Goal: Task Accomplishment & Management: Complete application form

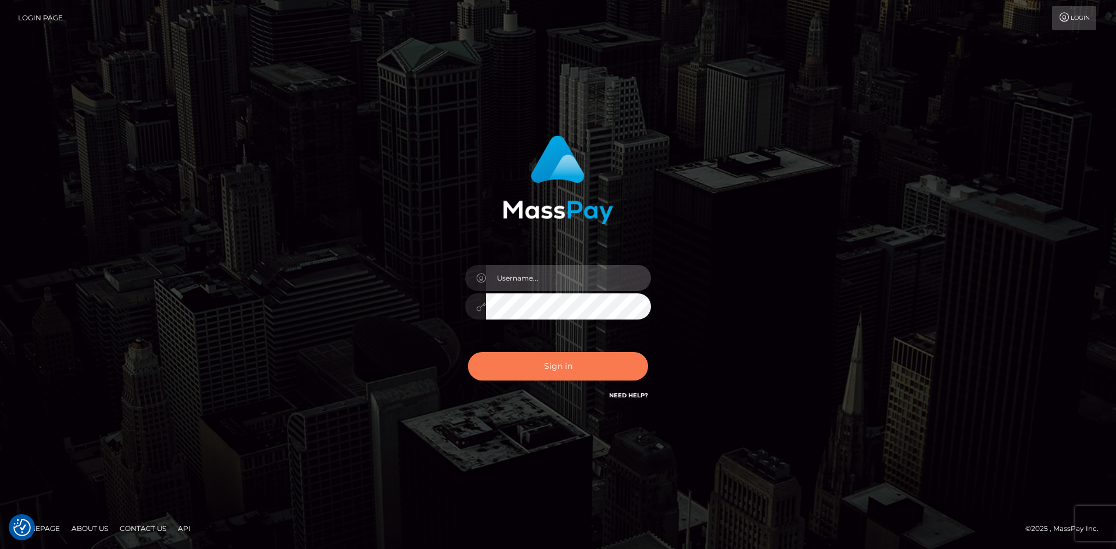
type input "tinan"
click at [549, 364] on button "Sign in" at bounding box center [558, 366] width 180 height 28
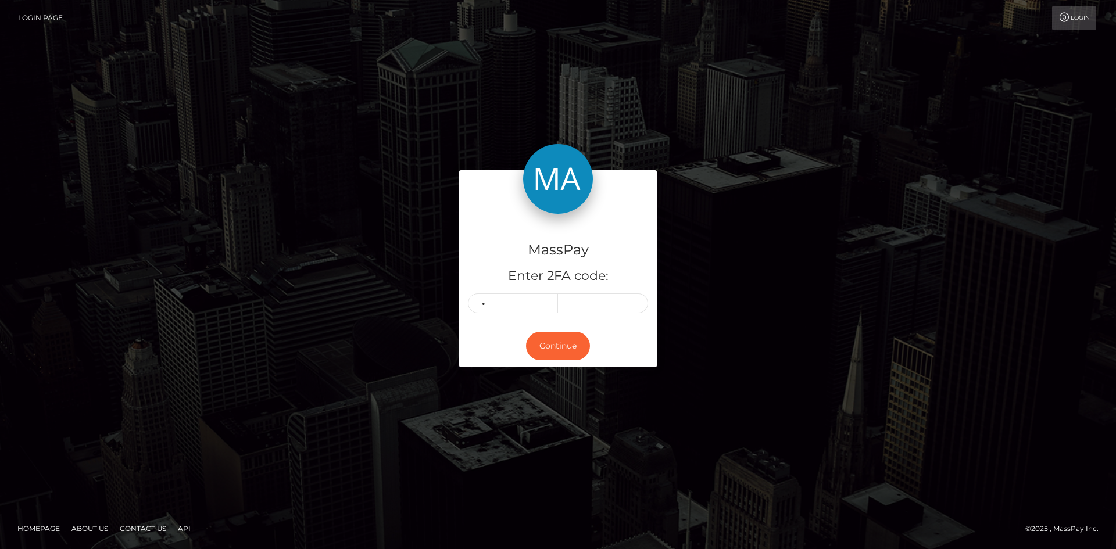
type input "8"
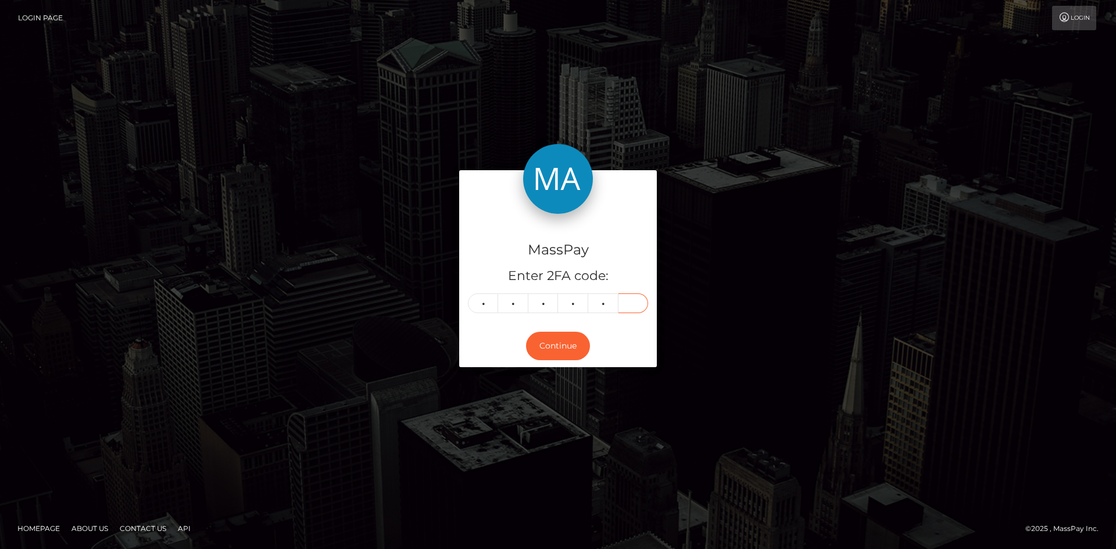
type input "2"
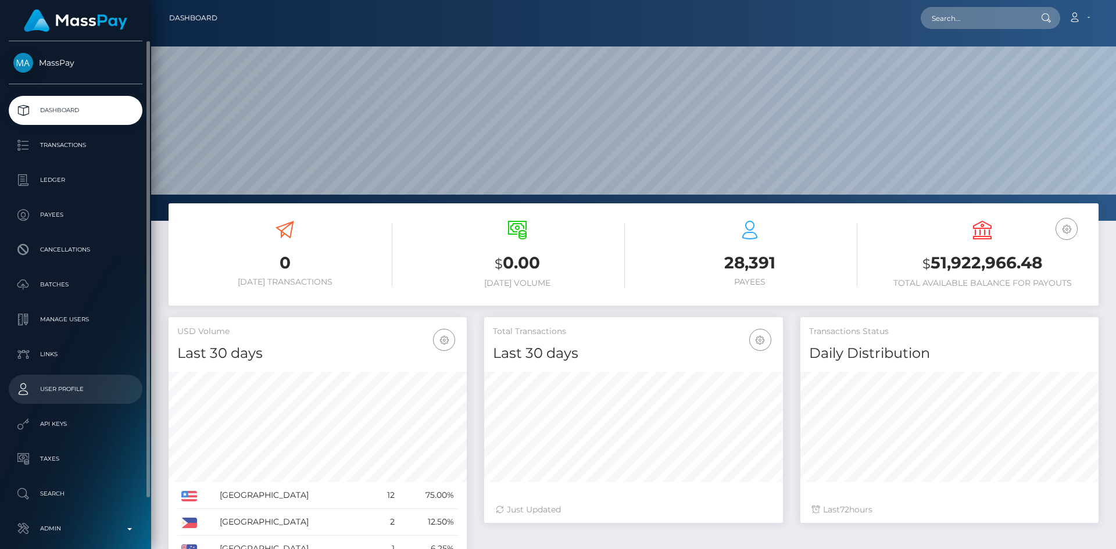
scroll to position [55, 0]
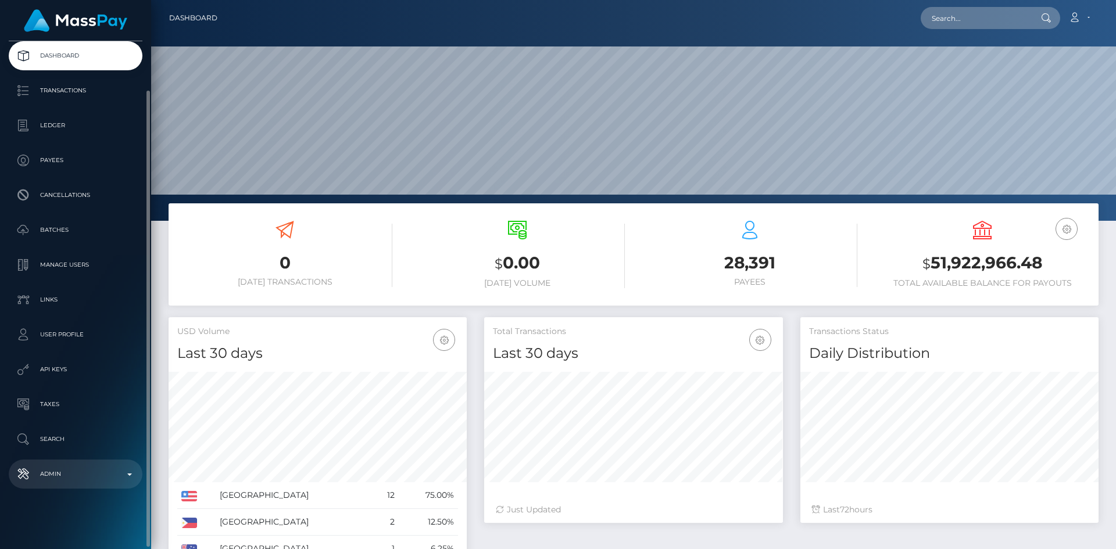
click at [58, 476] on p "Admin" at bounding box center [75, 473] width 124 height 17
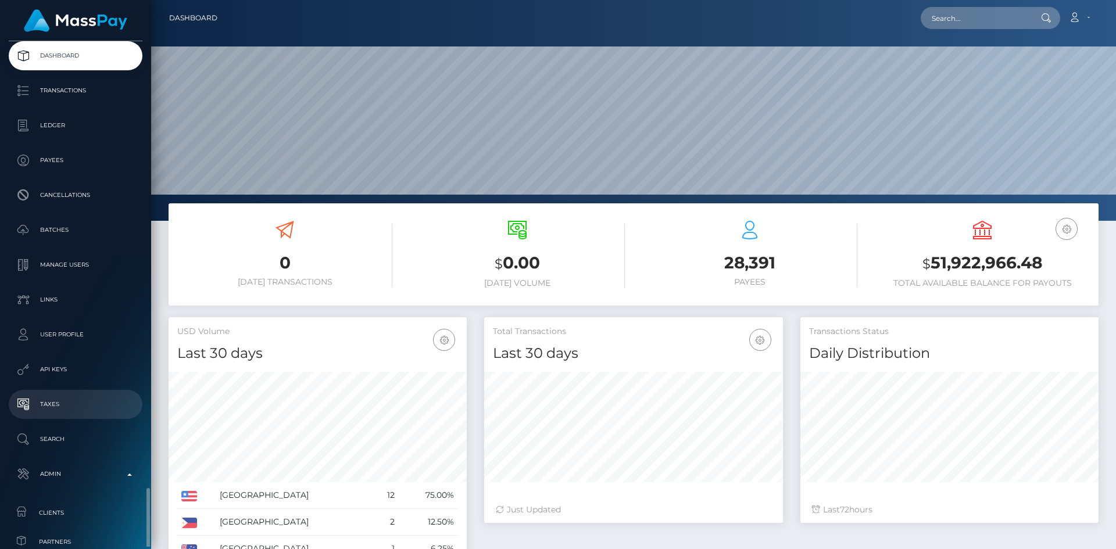
scroll to position [309, 0]
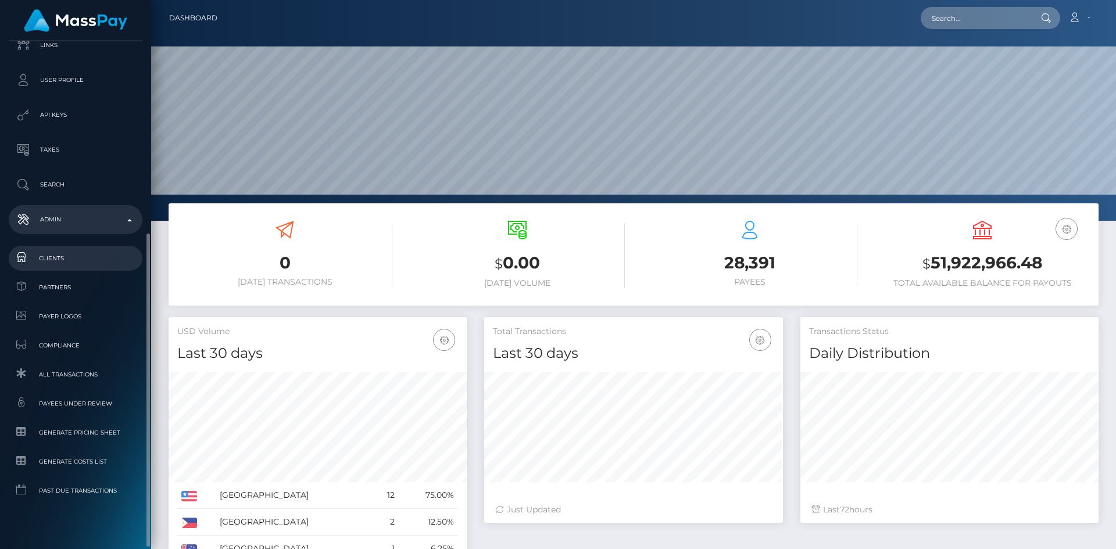
click at [58, 261] on span "Clients" at bounding box center [75, 258] width 124 height 13
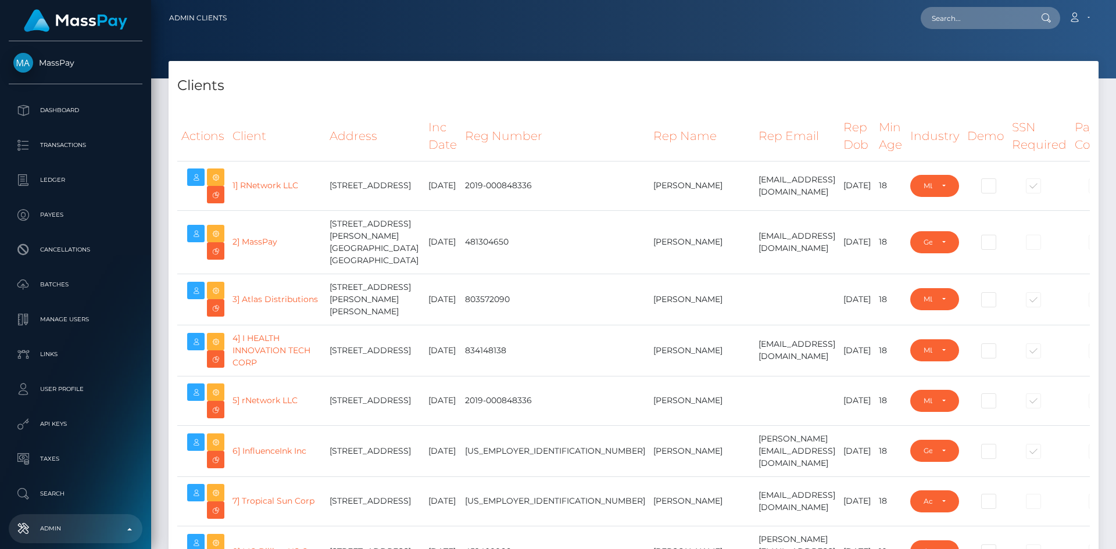
select select "223"
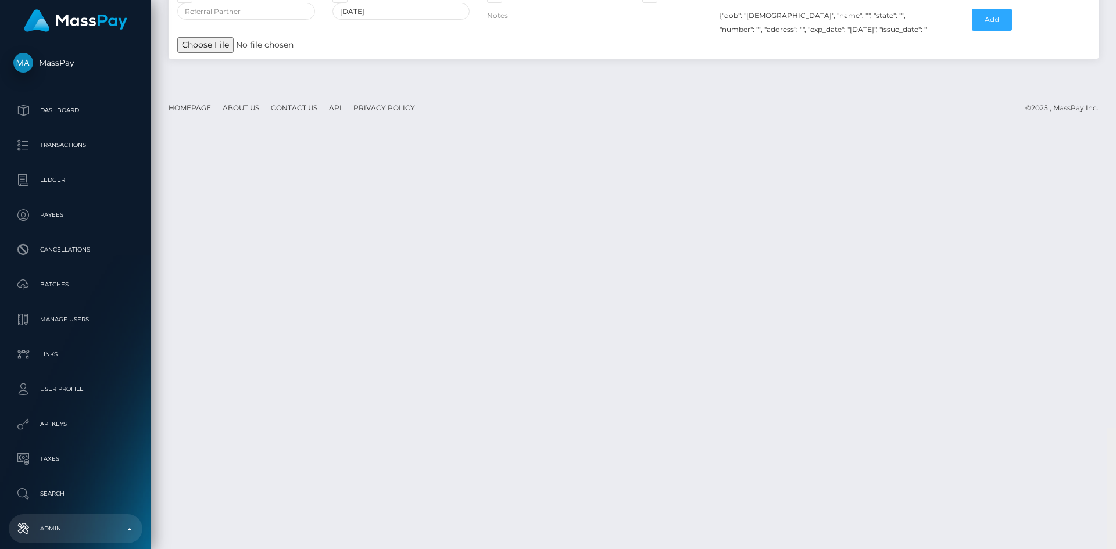
scroll to position [19823, 0]
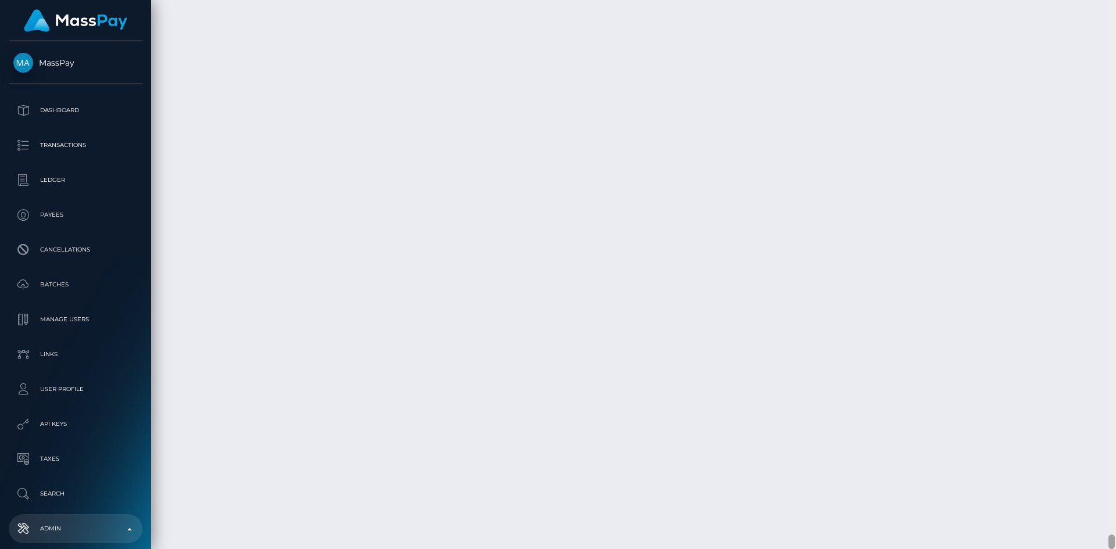
drag, startPoint x: 1113, startPoint y: 52, endPoint x: 1094, endPoint y: 575, distance: 523.4
click at [1094, 549] on html "MassPay Dashboard Transactions Ledger Payees Cancellations Links" at bounding box center [558, 274] width 1116 height 549
paste input "713990"
type input "713990"
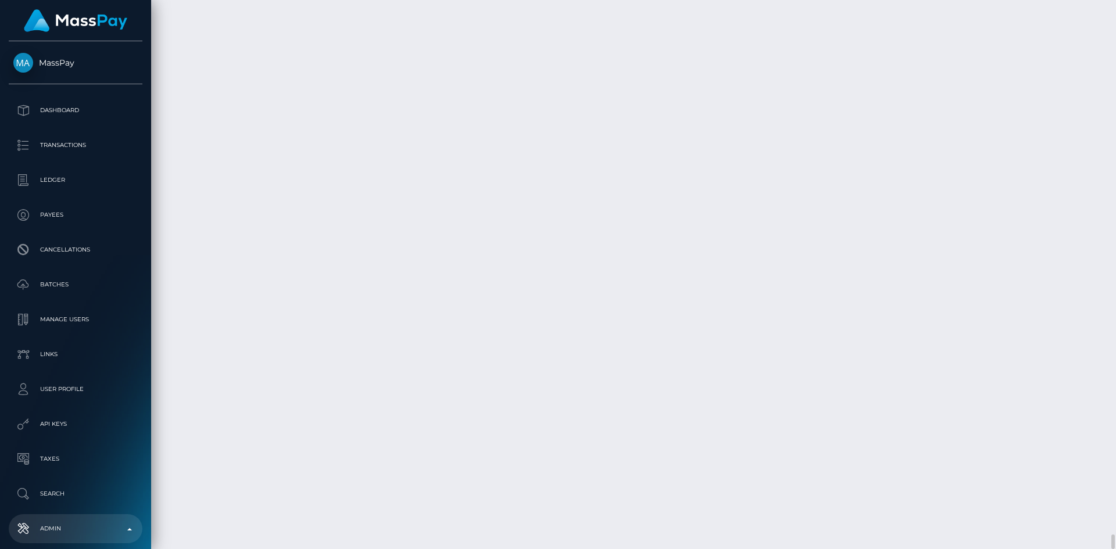
type input "1986-06-15"
paste input "Third Floor, 34 Hope Street, Douglas,"
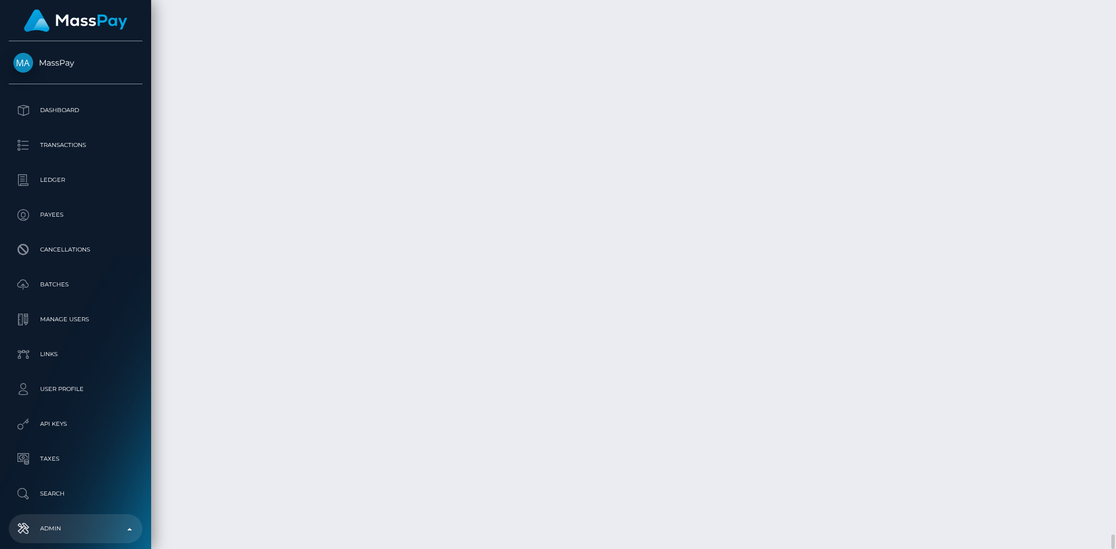
scroll to position [0, 4]
drag, startPoint x: 744, startPoint y: 369, endPoint x: 843, endPoint y: 370, distance: 99.4
type input "Third Floor, 34 Hope Street,"
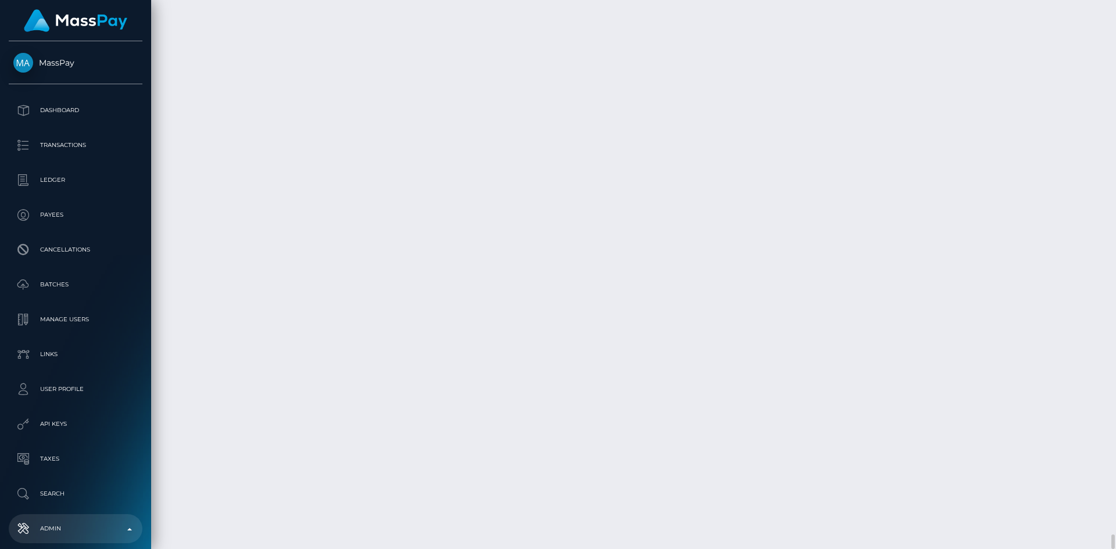
type input "douglas"
paste input "IM1 1AP"
type input "IM1 1AP"
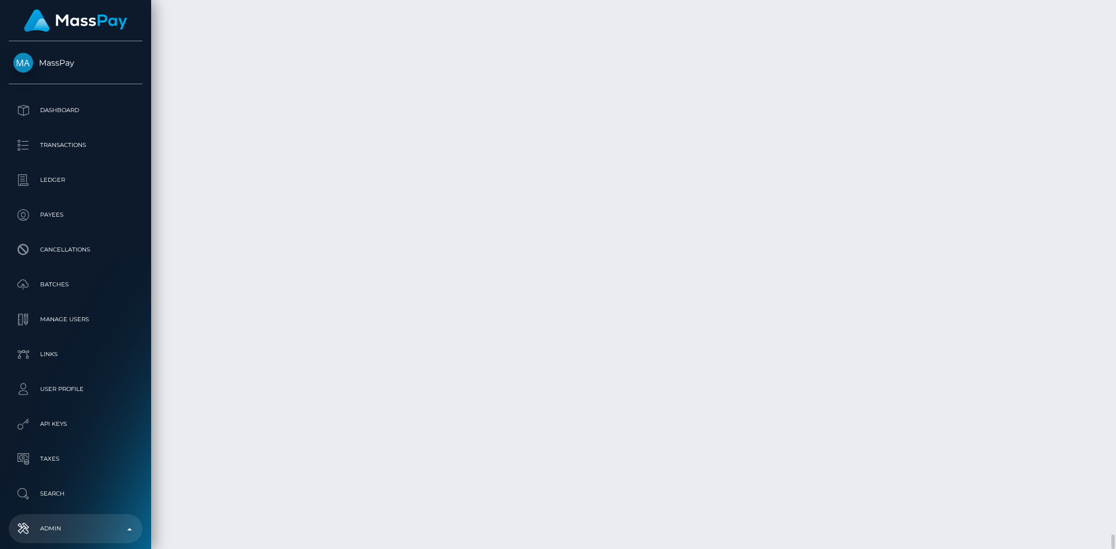
type input "isle"
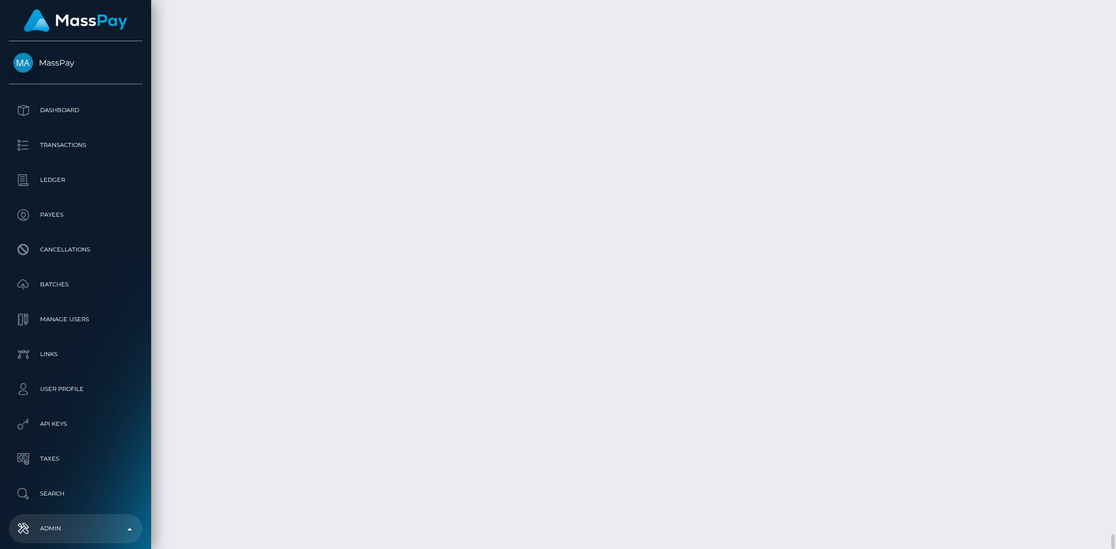
select select "241"
paste input "Steven Martin Welsh"
drag, startPoint x: 1033, startPoint y: 334, endPoint x: 984, endPoint y: 336, distance: 49.5
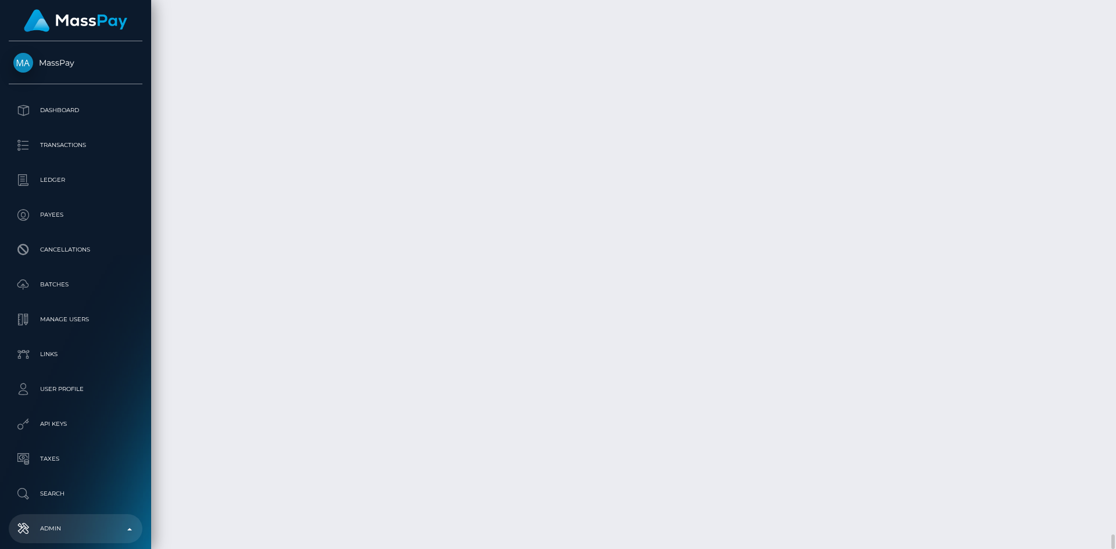
type input "Steven"
paste input "Steven Martin Welsh"
drag, startPoint x: 235, startPoint y: 353, endPoint x: 157, endPoint y: 348, distance: 78.0
type input "Welsh"
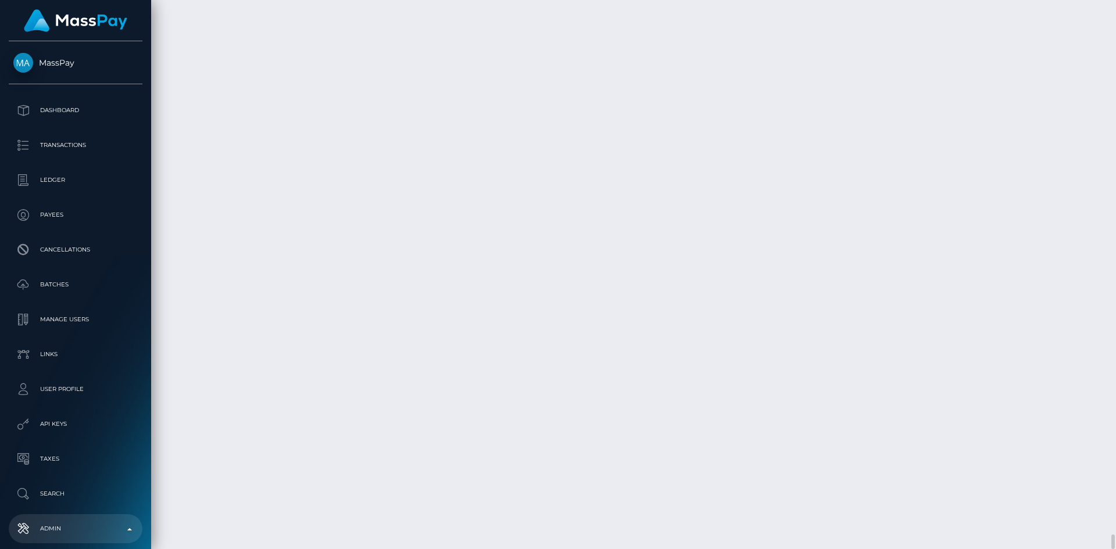
paste input "Steven.welsh@solutionshub.im"
type input "Steven.welsh@solutionshub.im"
paste input "PMSG Media Limited"
type input "PMSG Media Limited"
paste input "spindoo.us"
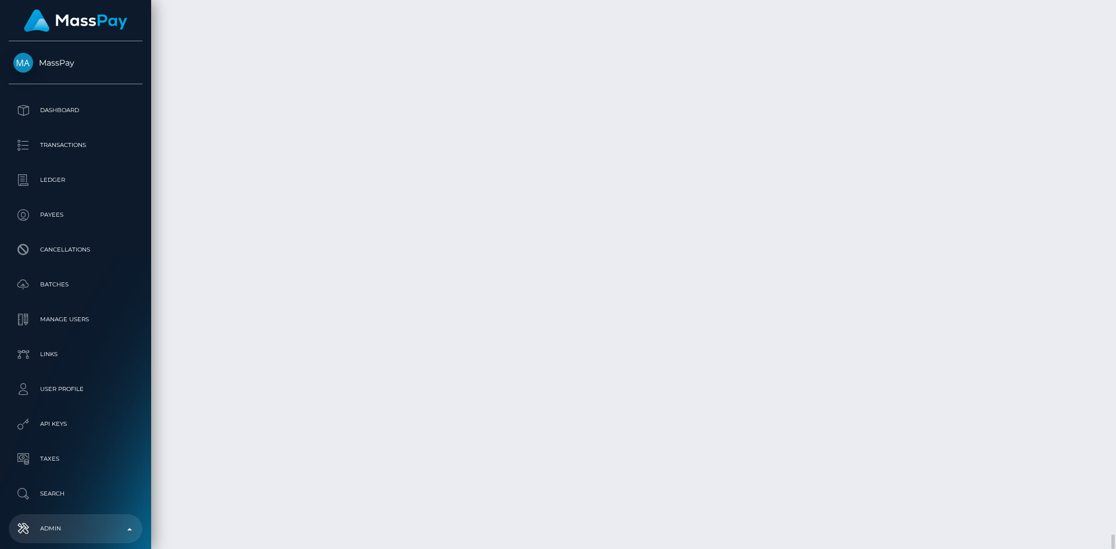
type input "spindoo.us"
paste input "021912V"
type input "021912V"
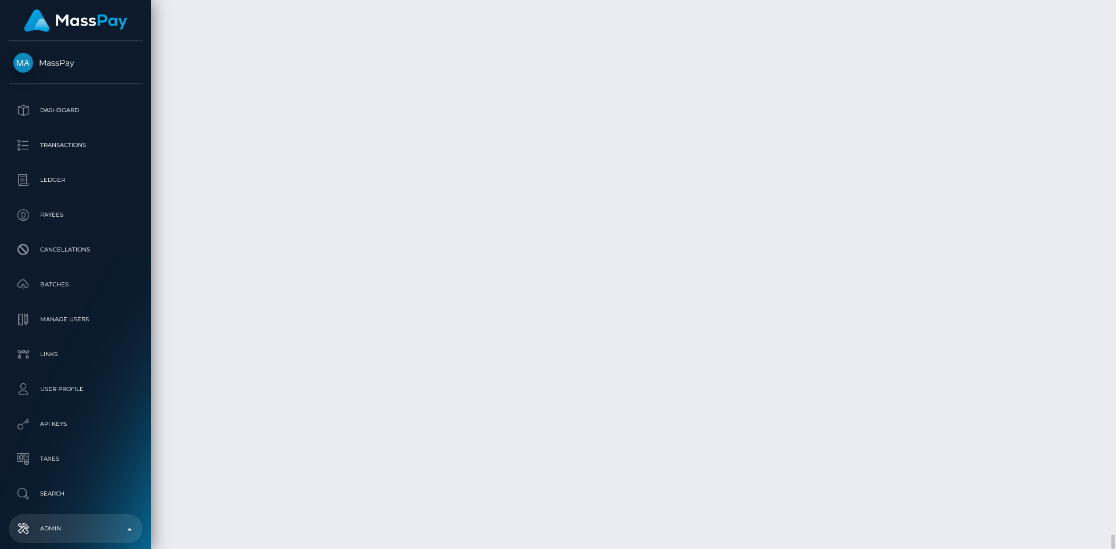
type input "2024-08-05"
paste input "7624459544"
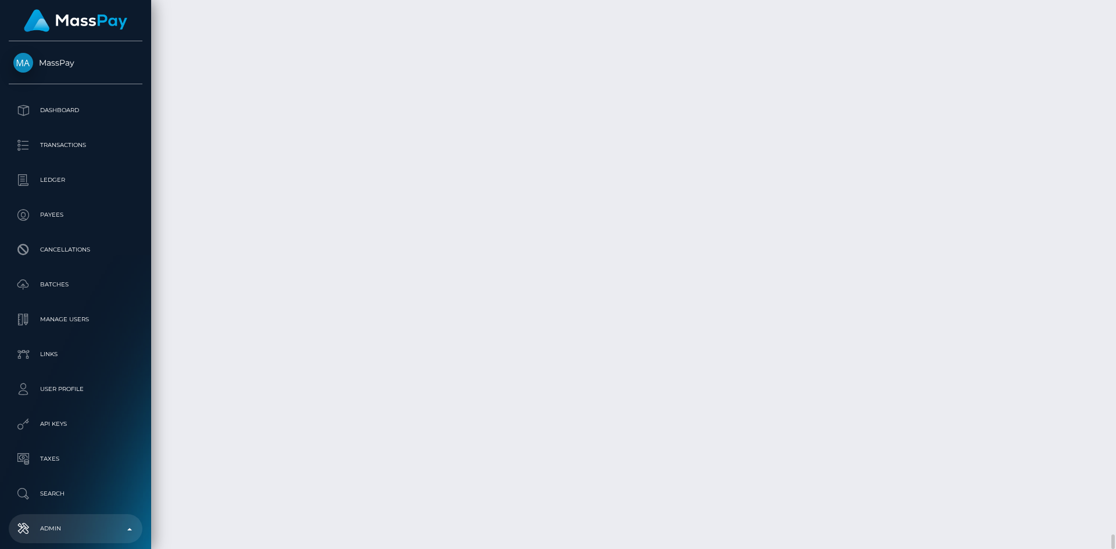
type input "7624459544"
paste input "spindoo.us"
type input "spindoo.us"
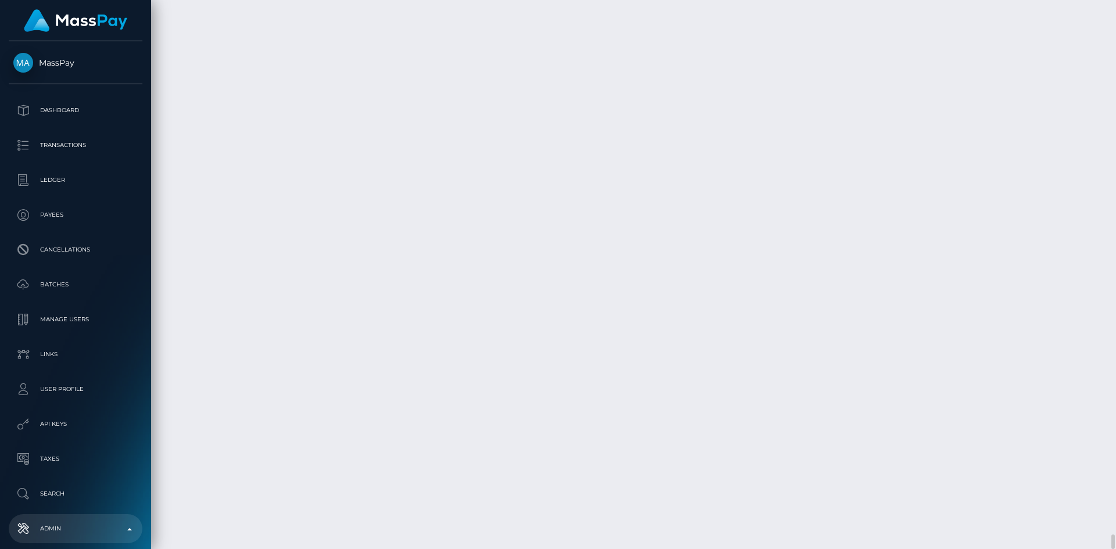
select select "Ccorp"
type input "Avtital Grushcovski"
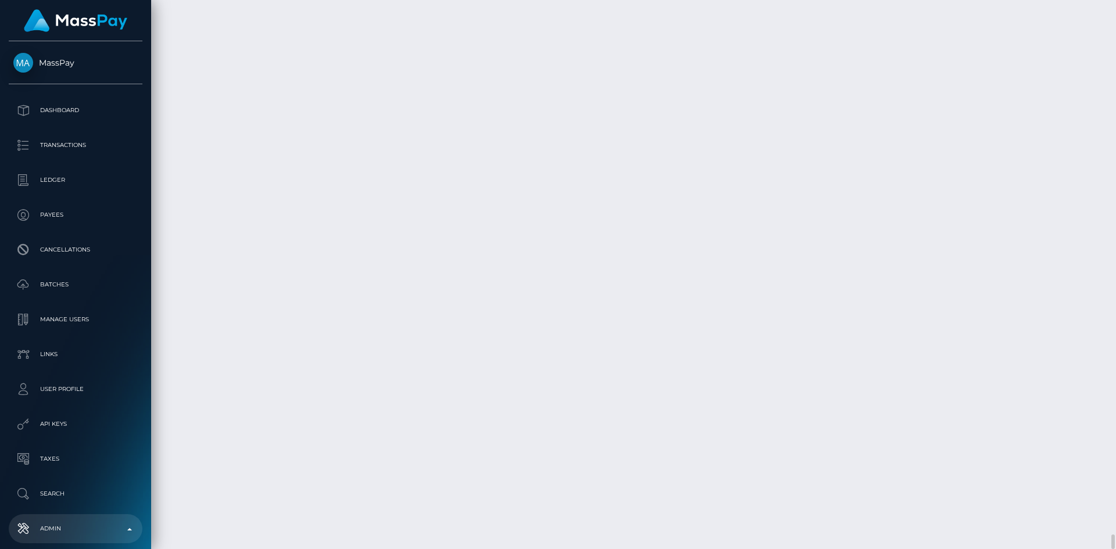
type input "Avital Grushcovski"
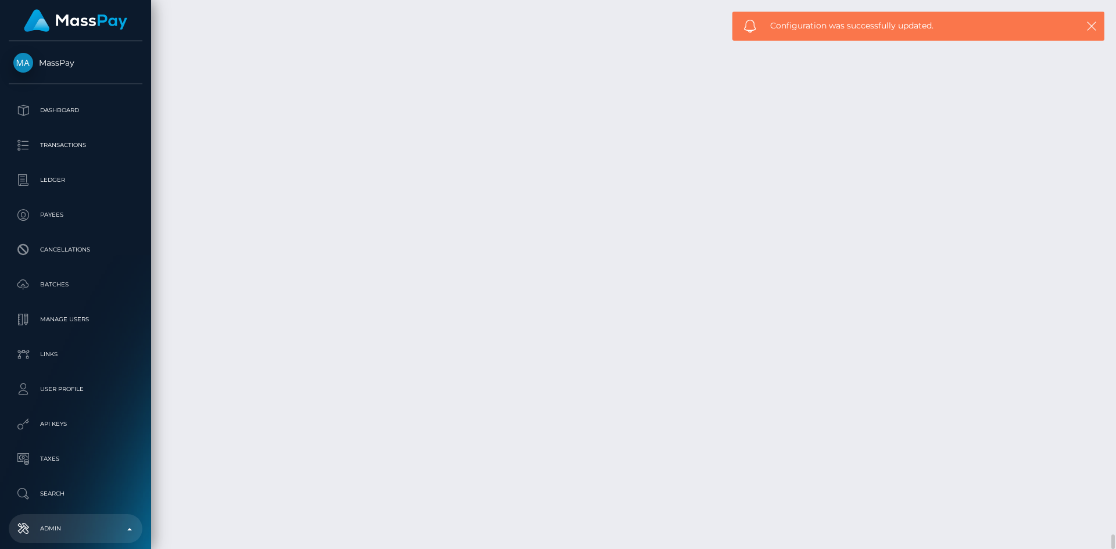
checkbox input "false"
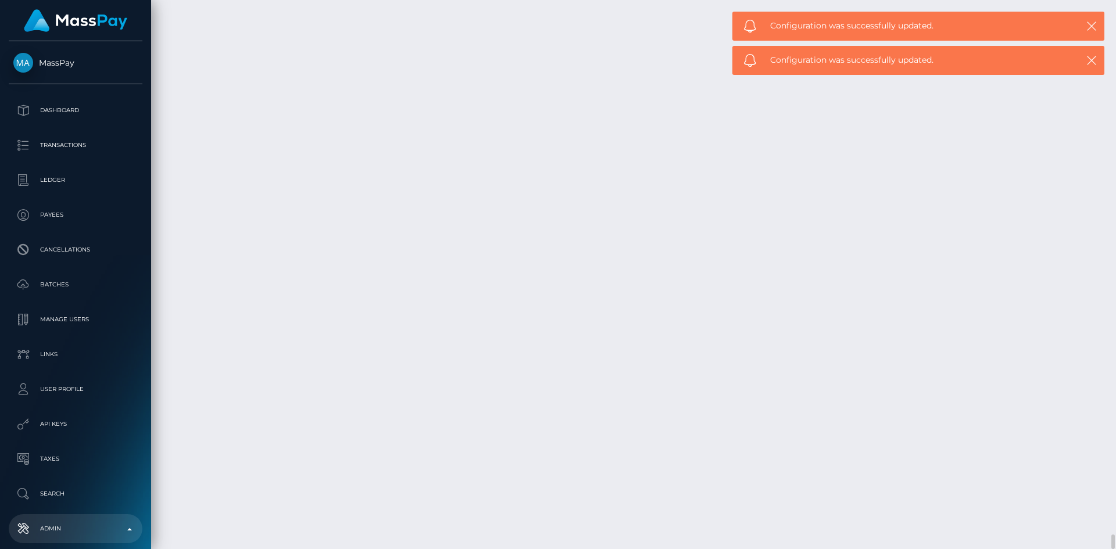
checkbox input "true"
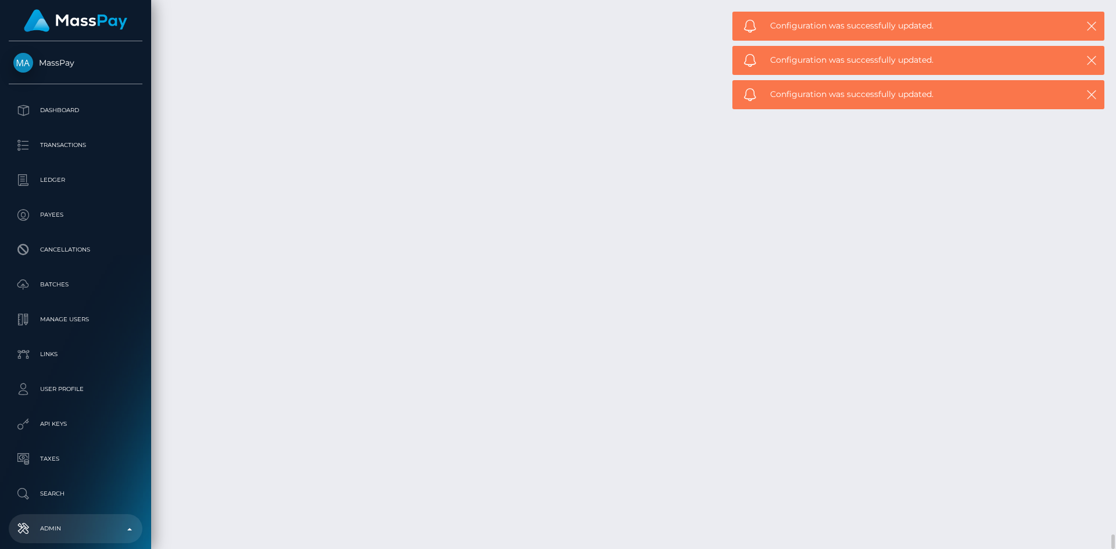
checkbox input "true"
drag, startPoint x: 979, startPoint y: 334, endPoint x: 955, endPoint y: 334, distance: 23.8
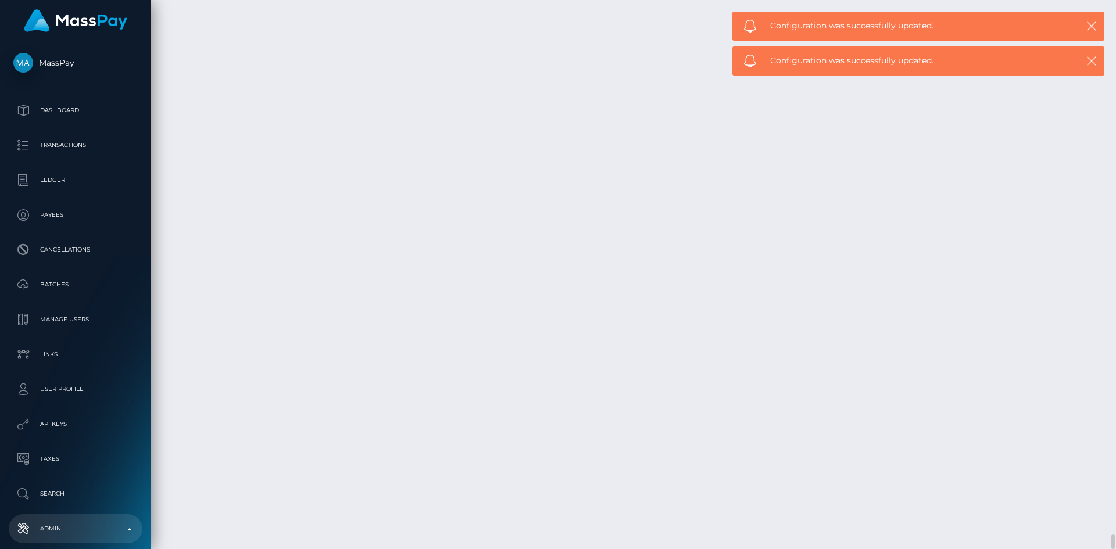
paste input "Steven"
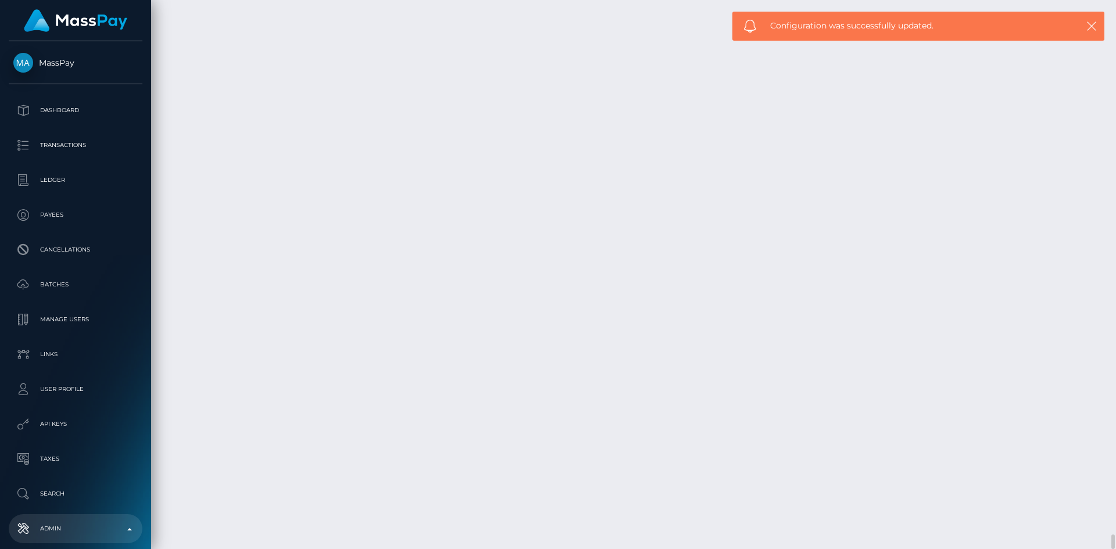
drag, startPoint x: 186, startPoint y: 353, endPoint x: 166, endPoint y: 351, distance: 20.5
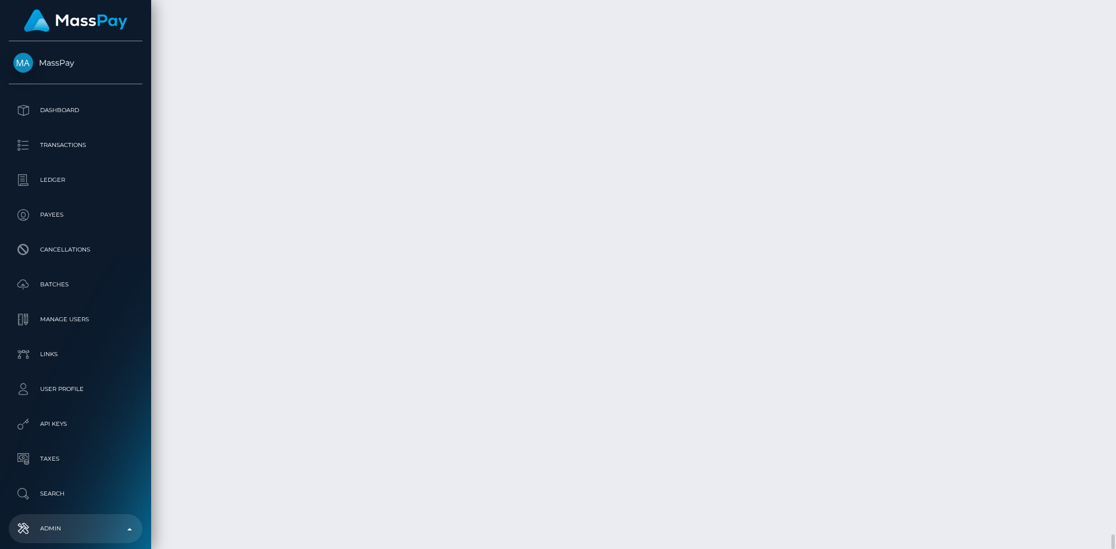
paste input "Welsh"
type input "Steven Welsh"
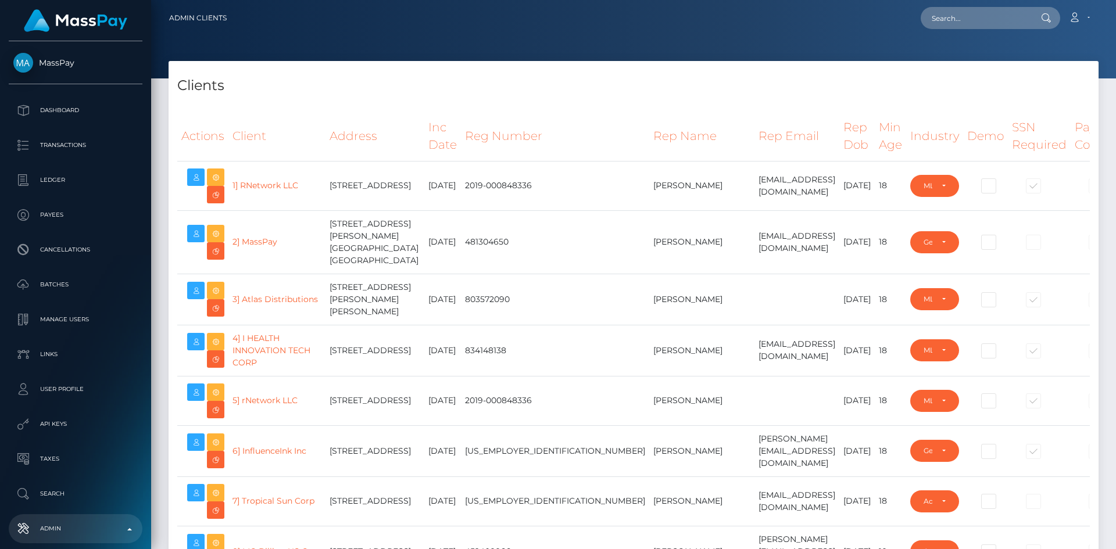
select select "223"
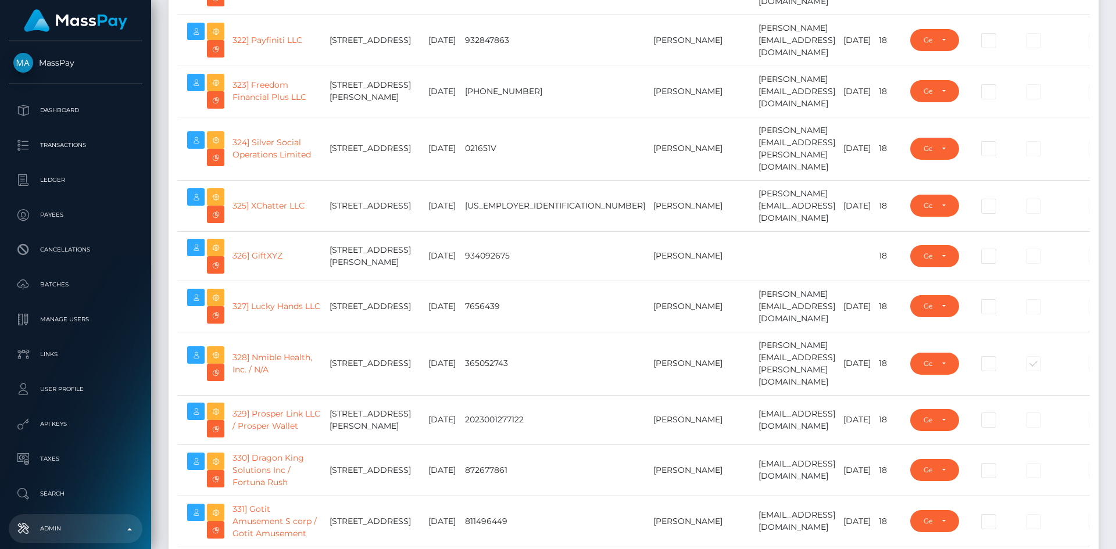
scroll to position [19874, 0]
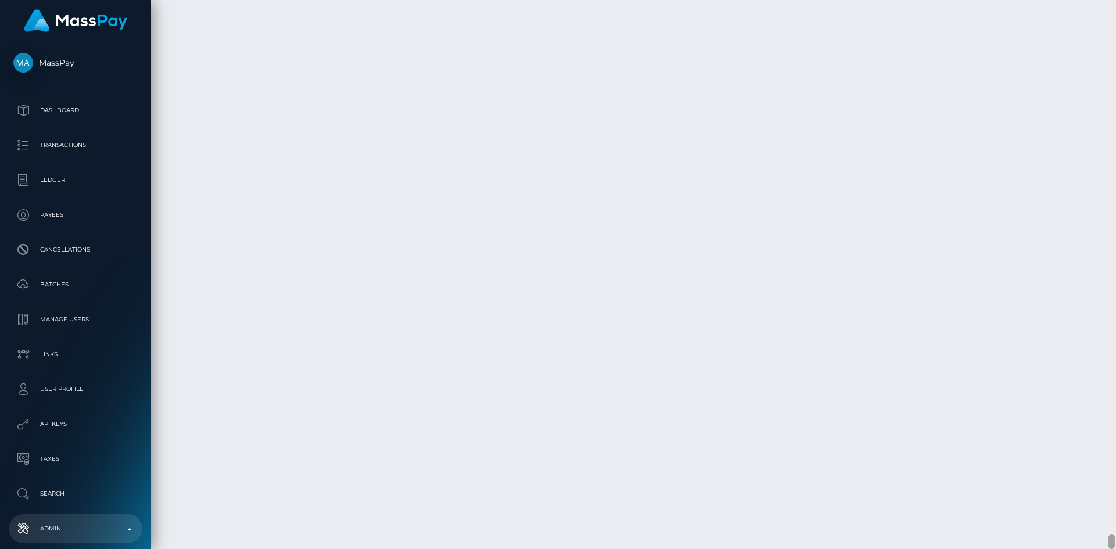
drag, startPoint x: 1112, startPoint y: 30, endPoint x: 1081, endPoint y: 576, distance: 547.1
click at [1081, 549] on html "MassPay Dashboard Transactions Ledger Payees Cancellations Links" at bounding box center [558, 274] width 1116 height 549
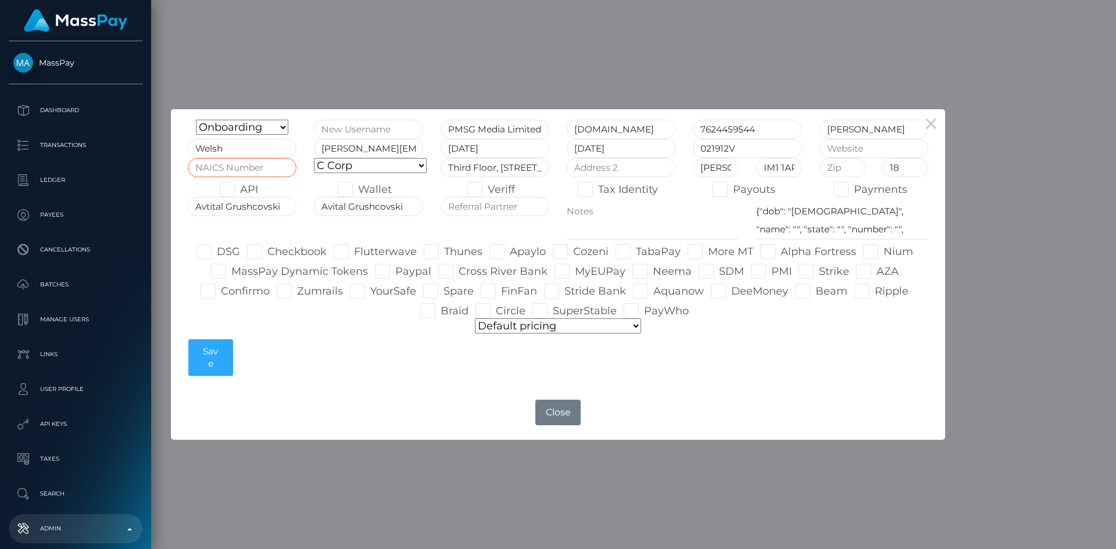
paste input "713990"
type input "713990"
click at [809, 210] on textarea "{"dob": "1979-05-16", "name": "", "state": "", "number": "", "address": "", "ex…" at bounding box center [842, 218] width 172 height 42
click at [824, 210] on textarea "{"dob": "1979-05-16", "name": "", "state": "", "number": "", "address": "", "ex…" at bounding box center [842, 218] width 172 height 42
click at [836, 210] on textarea "{"dob": "1979-05-16", "name": "", "state": "", "number": "", "address": "", "ex…" at bounding box center [842, 218] width 172 height 42
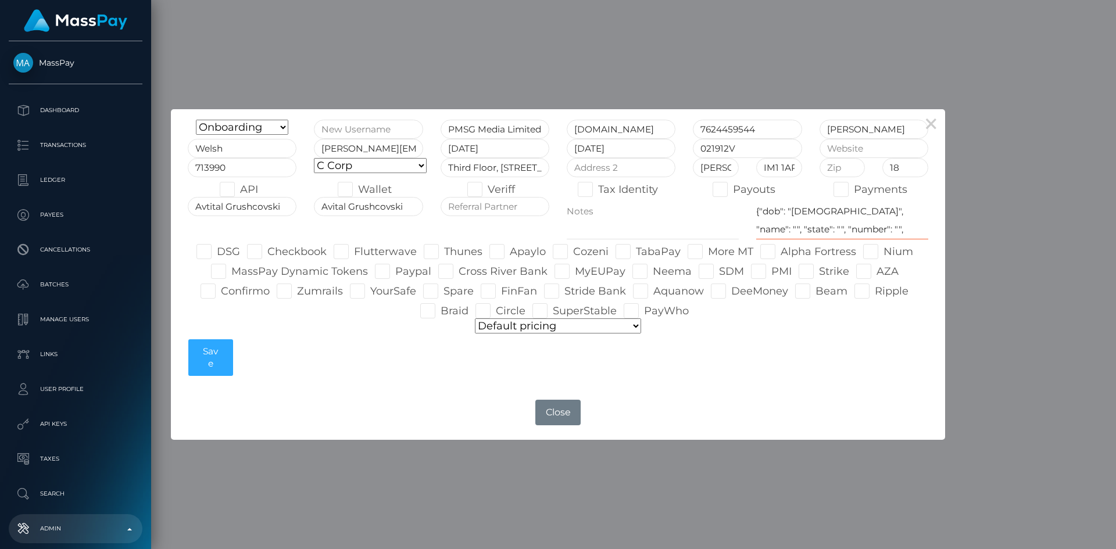
click at [886, 209] on textarea "{"dob": "1979-05-16", "name": "", "state": "", "number": "", "address": "", "ex…" at bounding box center [842, 218] width 172 height 42
paste textarea "Steven Martin Welsh"
paste textarea "British"
click at [847, 223] on textarea "{"dob": "1979-05-16", "name": "", "state": "", "number": "", "address": "", "ex…" at bounding box center [842, 218] width 172 height 42
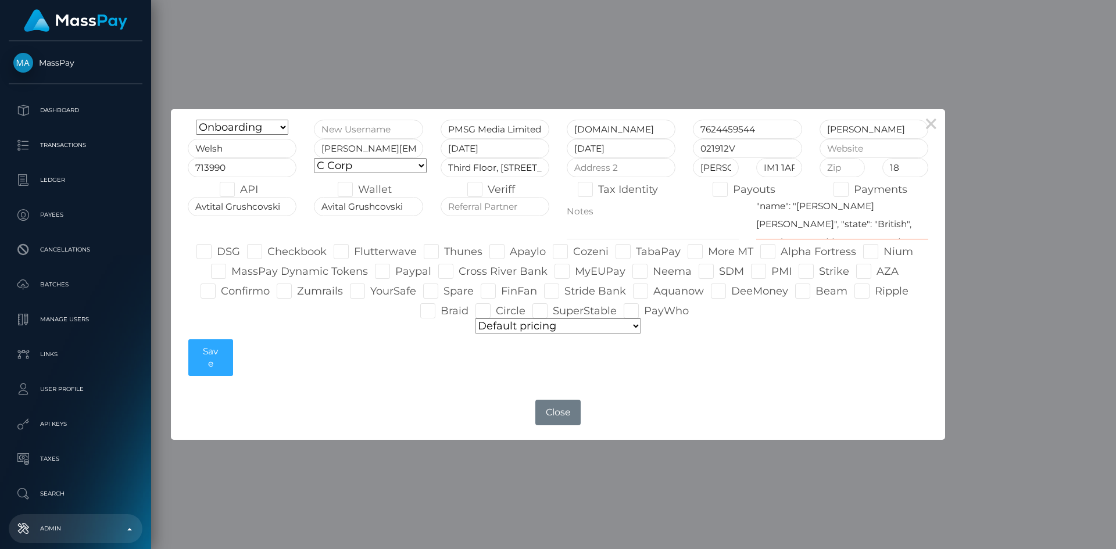
paste textarea "760575690"
paste textarea "9 ABERTA DRIVE ONCHAN IM3 1LT ISLE OF MAN"
click at [830, 206] on textarea "{"dob": "1979-05-16", "name": "", "state": "", "number": "", "address": "", "ex…" at bounding box center [842, 218] width 172 height 42
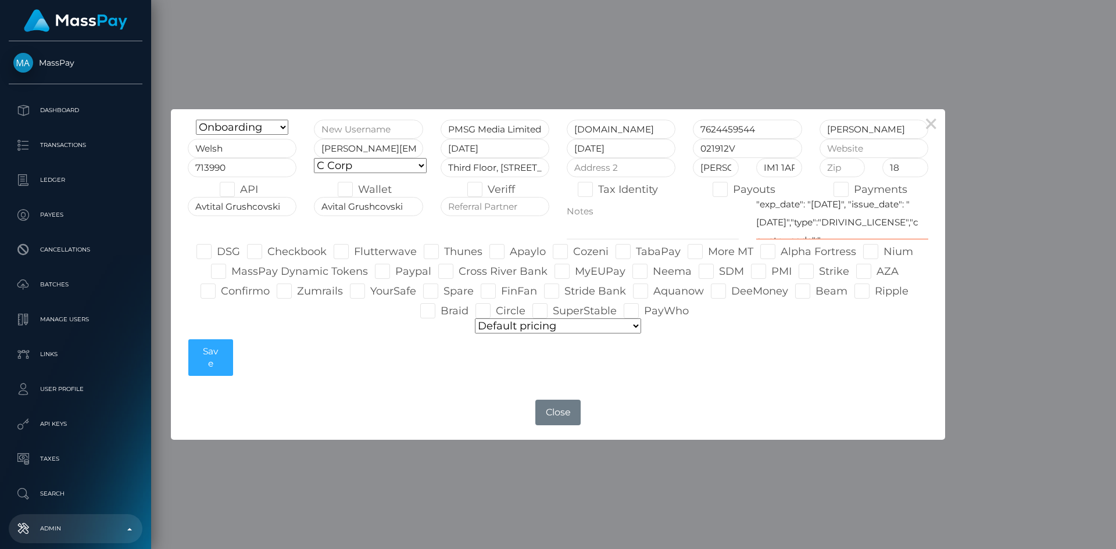
click at [845, 207] on textarea "{"dob": "1979-05-16", "name": "", "state": "", "number": "", "address": "", "ex…" at bounding box center [842, 218] width 172 height 42
click at [857, 204] on textarea "{"dob": "1979-05-16", "name": "", "state": "", "number": "", "address": "", "ex…" at bounding box center [842, 218] width 172 height 42
click at [835, 224] on textarea "{"dob": "1979-05-16", "name": "", "state": "", "number": "", "address": "", "ex…" at bounding box center [842, 218] width 172 height 42
click at [852, 220] on textarea "{"dob": "1979-05-16", "name": "", "state": "", "number": "", "address": "", "ex…" at bounding box center [842, 218] width 172 height 42
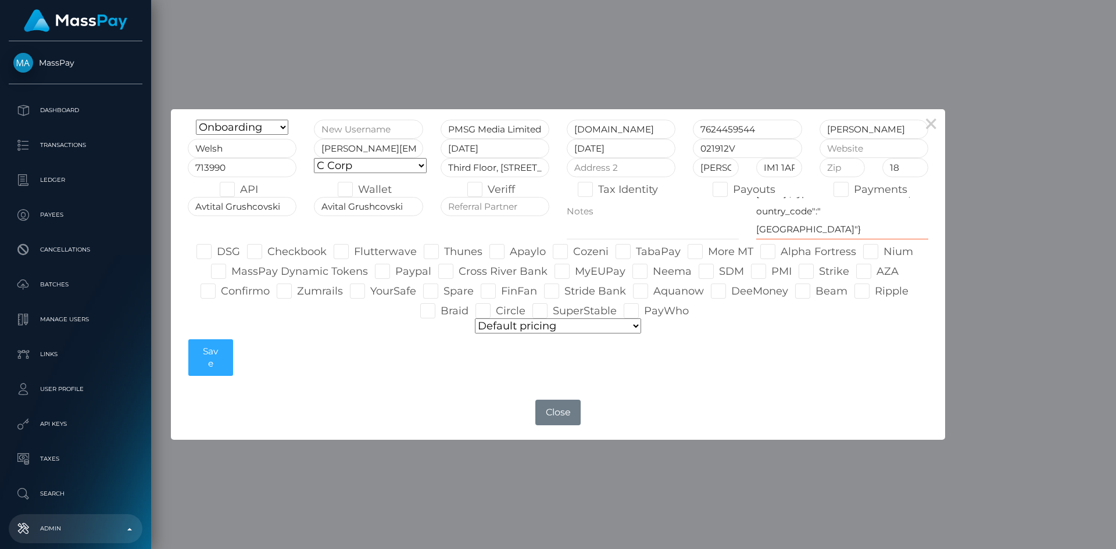
click at [884, 211] on textarea "{"dob": "1979-05-16", "name": "", "state": "", "number": "", "address": "", "ex…" at bounding box center [842, 218] width 172 height 42
click at [794, 229] on textarea "{"dob": "1979-05-16", "name": "", "state": "", "number": "", "address": "", "ex…" at bounding box center [842, 218] width 172 height 42
paste textarea "ISLE OF MAN"
click at [870, 232] on textarea "{"dob": "1979-05-16", "name": "", "state": "", "number": "", "address": "", "ex…" at bounding box center [842, 218] width 172 height 42
type textarea "{"dob": "1986-06-15", "name": "Steven Martin Welsh", "state": "British", "numbe…"
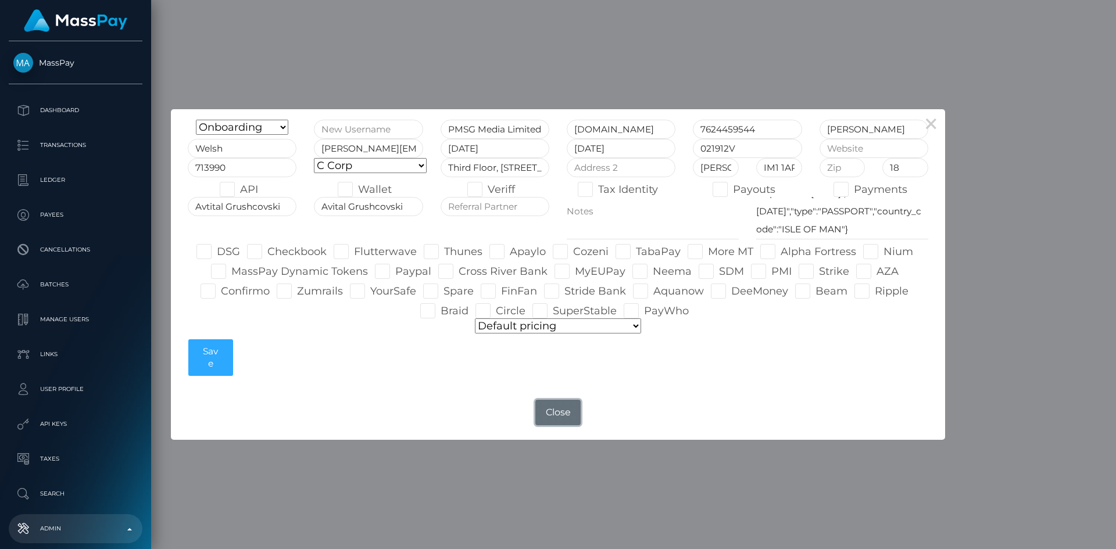
click at [564, 416] on button "Close" at bounding box center [557, 413] width 45 height 26
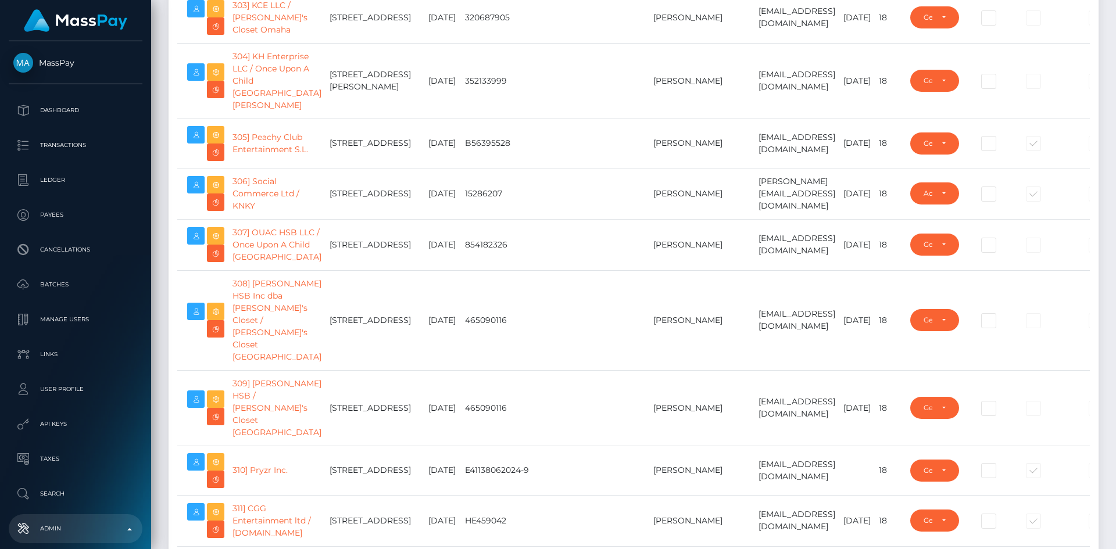
scroll to position [0, 0]
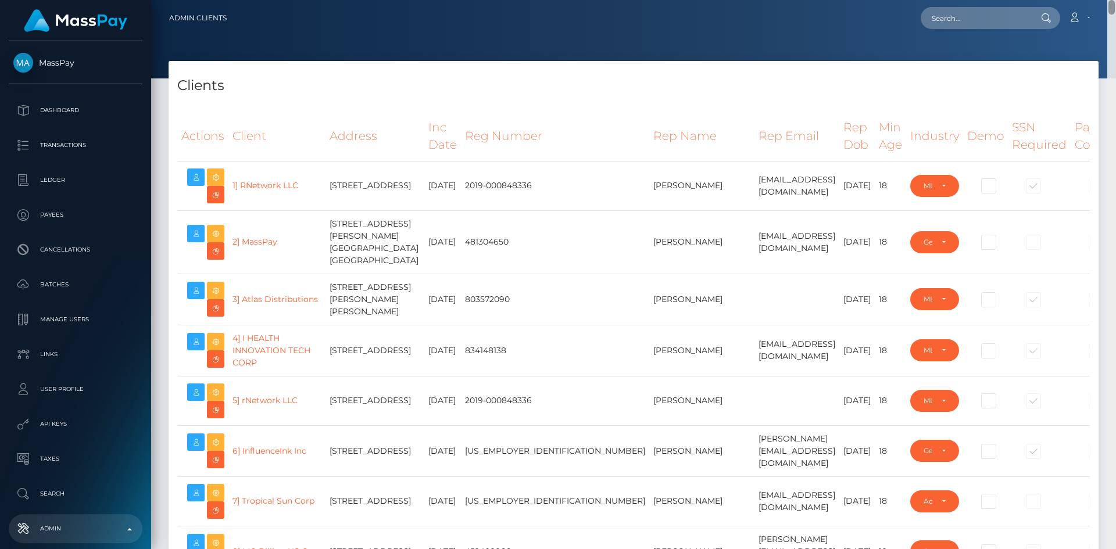
drag, startPoint x: 1113, startPoint y: 448, endPoint x: 1109, endPoint y: -51, distance: 498.6
click at [1109, 0] on html "MassPay Dashboard Transactions Ledger Payees Cancellations Links" at bounding box center [558, 274] width 1116 height 549
click at [984, 15] on input "text" at bounding box center [974, 18] width 109 height 22
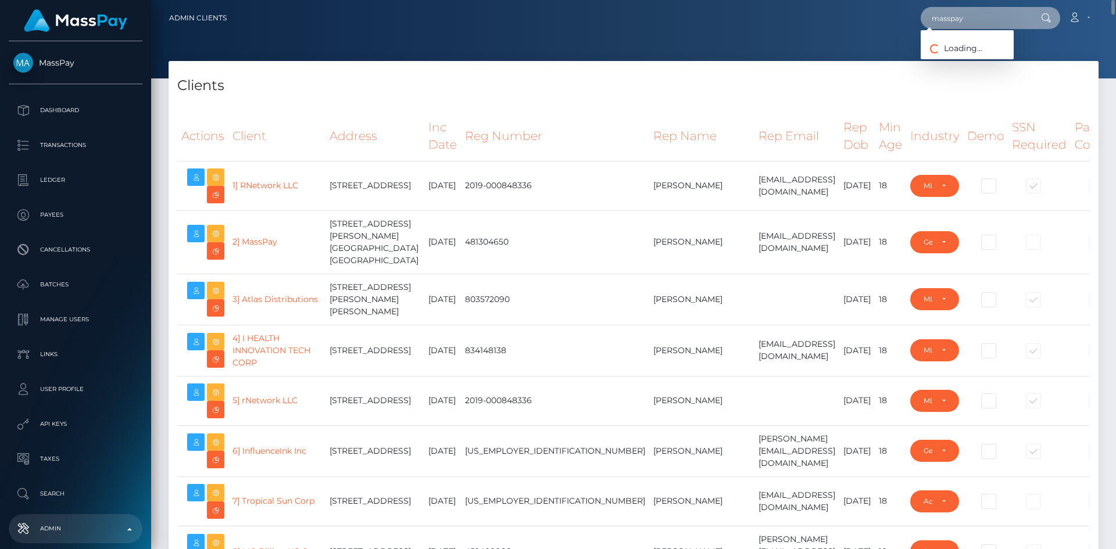
type input "Masspay@uzesta.com"
click at [958, 62] on link "UzestA LLC" at bounding box center [966, 60] width 93 height 22
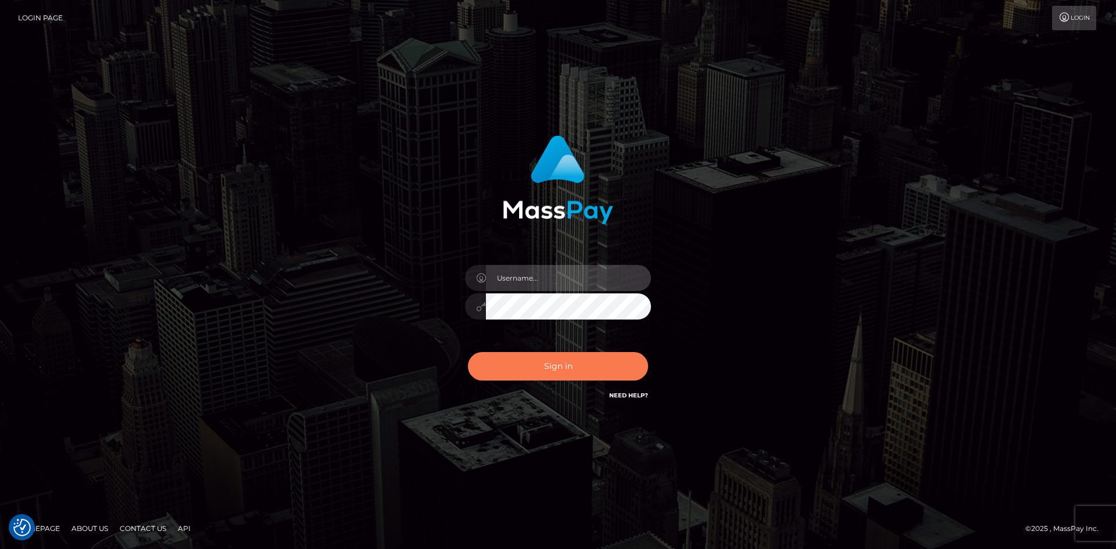
type input "tinan"
click at [585, 362] on button "Sign in" at bounding box center [558, 366] width 180 height 28
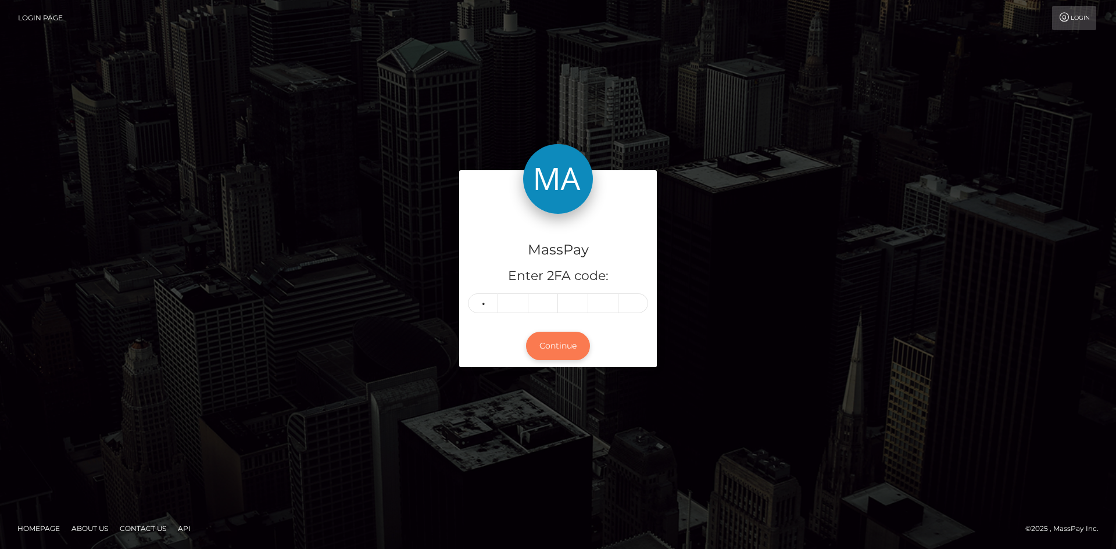
type input "2"
type input "5"
type input "4"
type input "7"
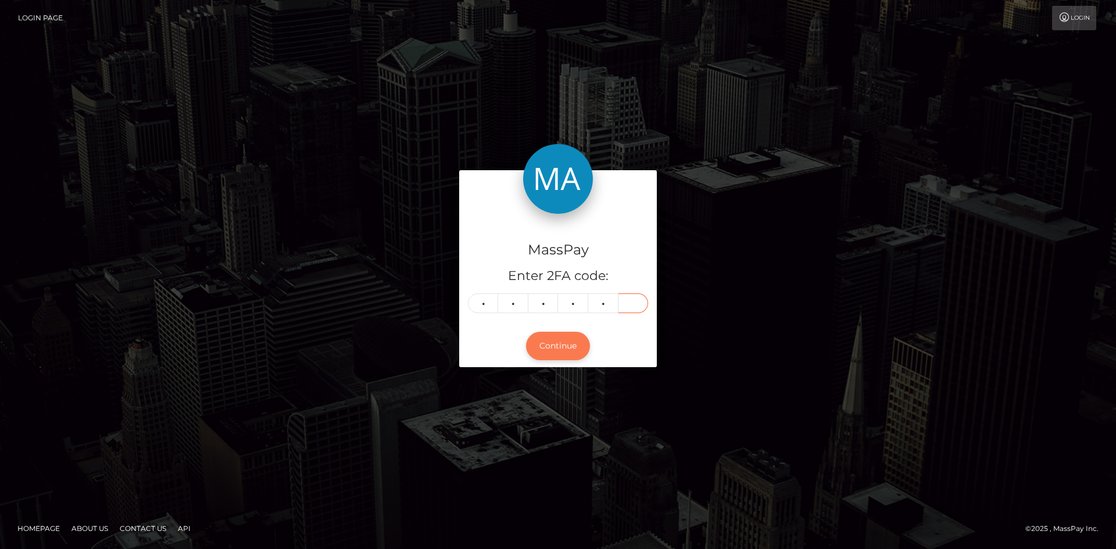
type input "0"
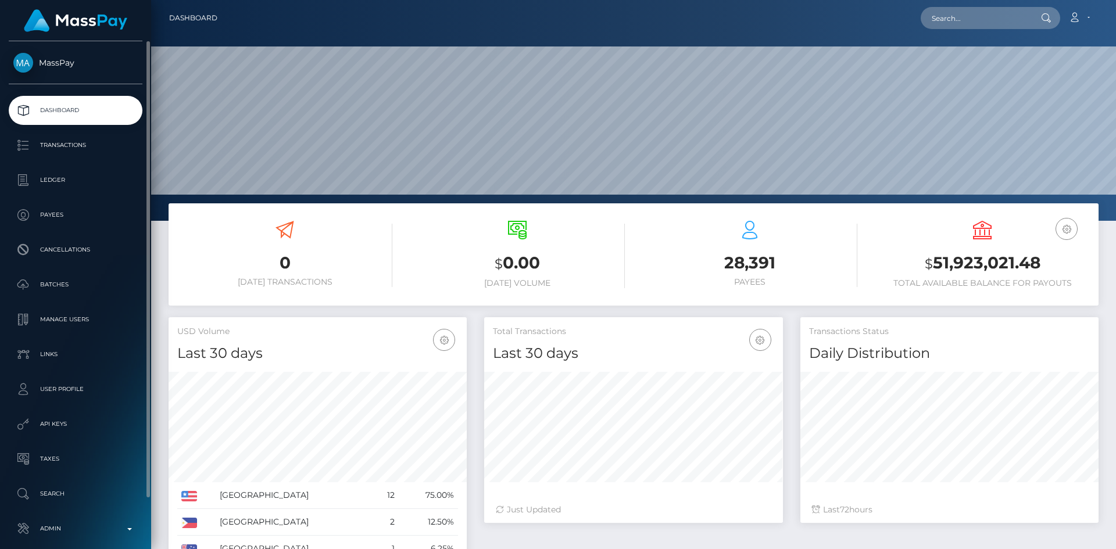
scroll to position [55, 0]
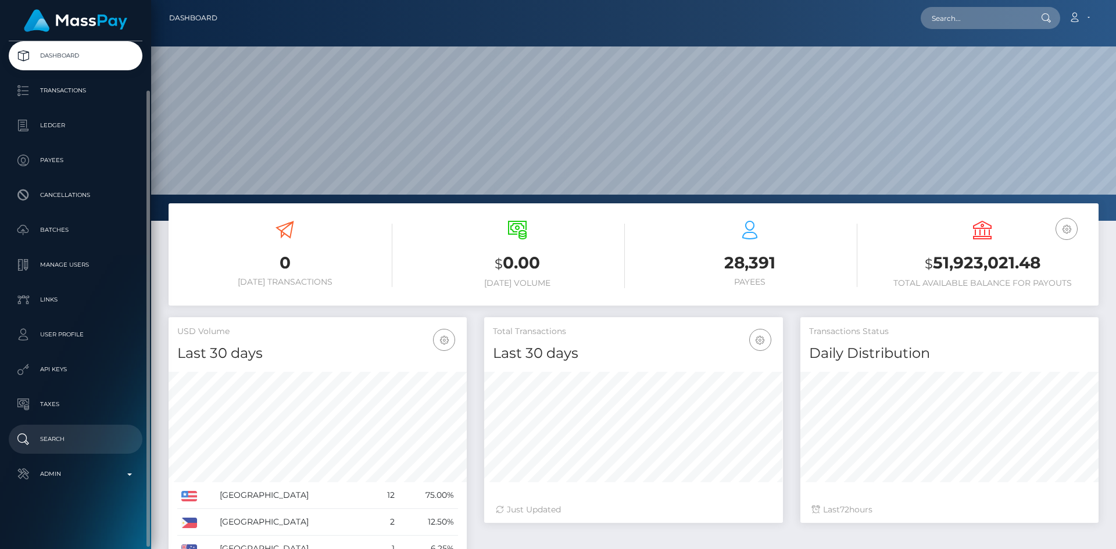
click at [58, 453] on link "Search" at bounding box center [76, 439] width 134 height 29
click at [55, 482] on p "Admin" at bounding box center [75, 473] width 124 height 17
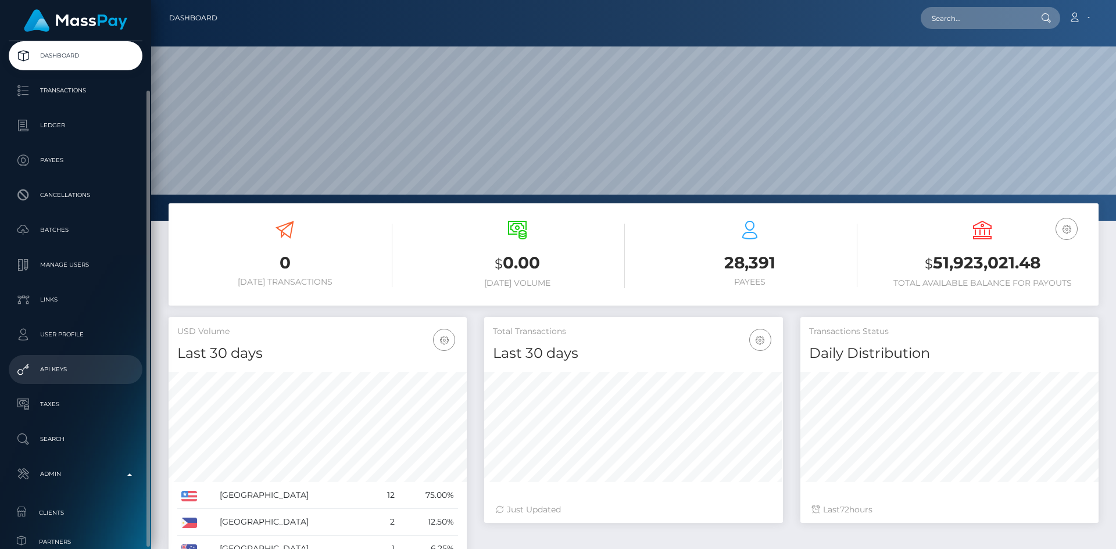
scroll to position [324, 0]
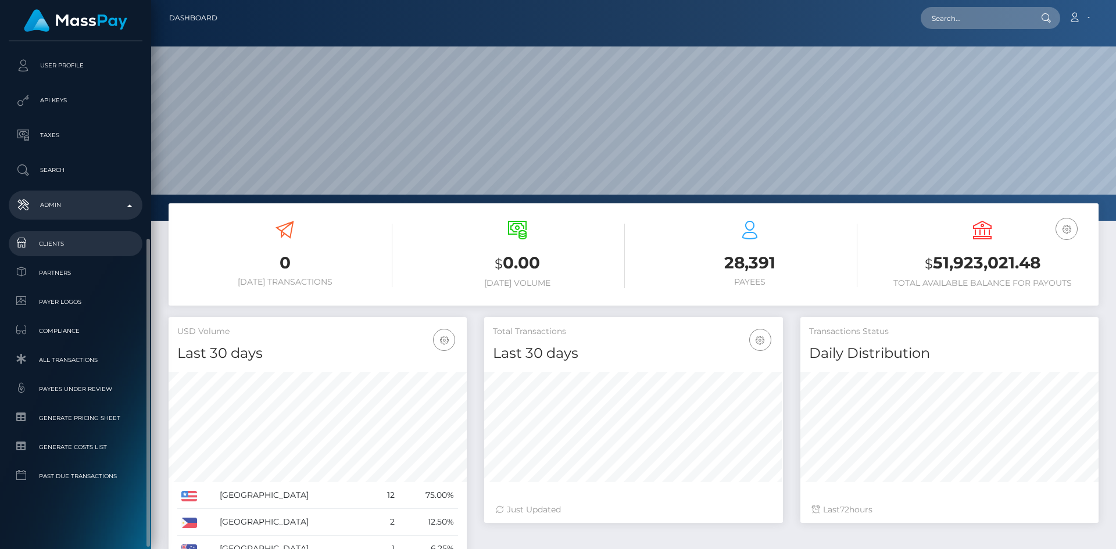
click at [60, 242] on span "Clients" at bounding box center [75, 243] width 124 height 13
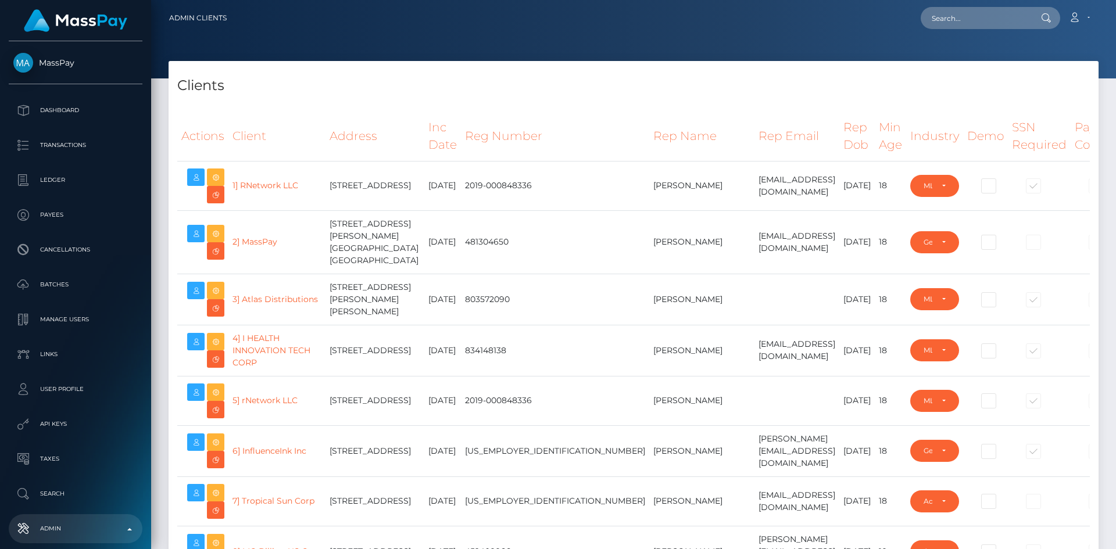
select select "223"
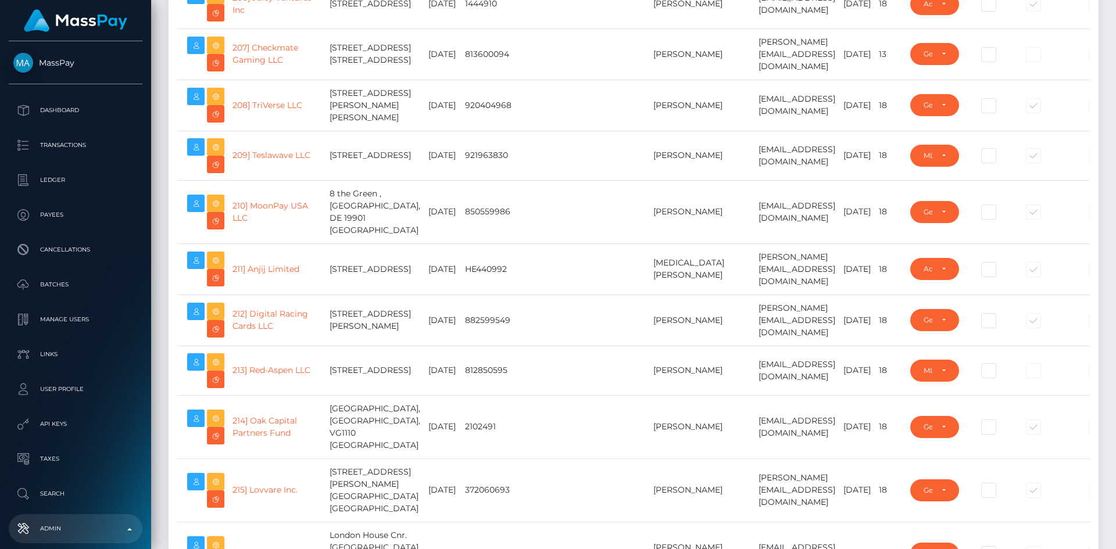
scroll to position [19874, 0]
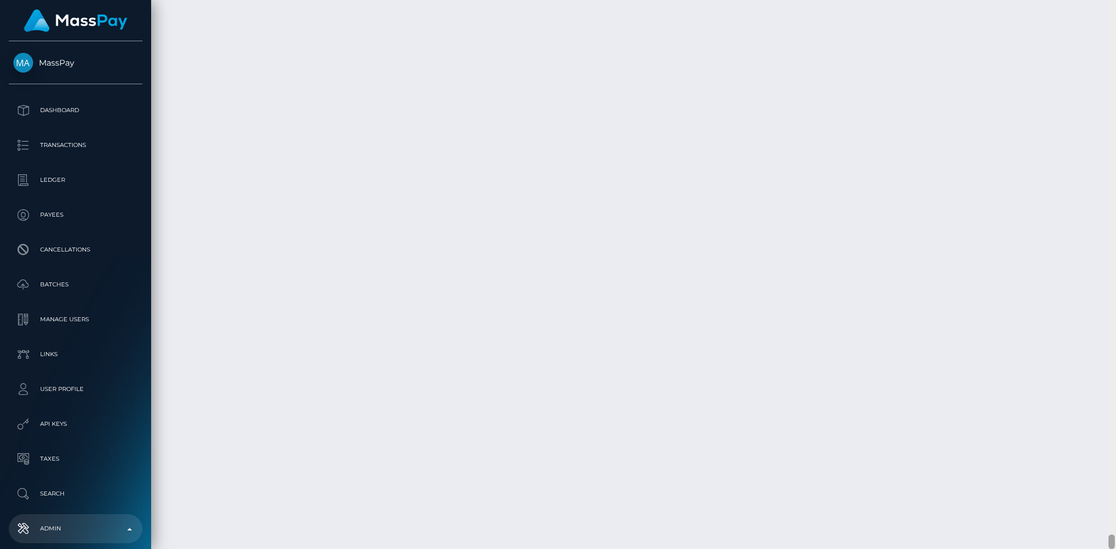
drag, startPoint x: 1110, startPoint y: 65, endPoint x: 1154, endPoint y: 574, distance: 510.9
click at [1115, 549] on html "MassPay Dashboard Transactions Ledger Payees Cancellations Links" at bounding box center [558, 274] width 1116 height 549
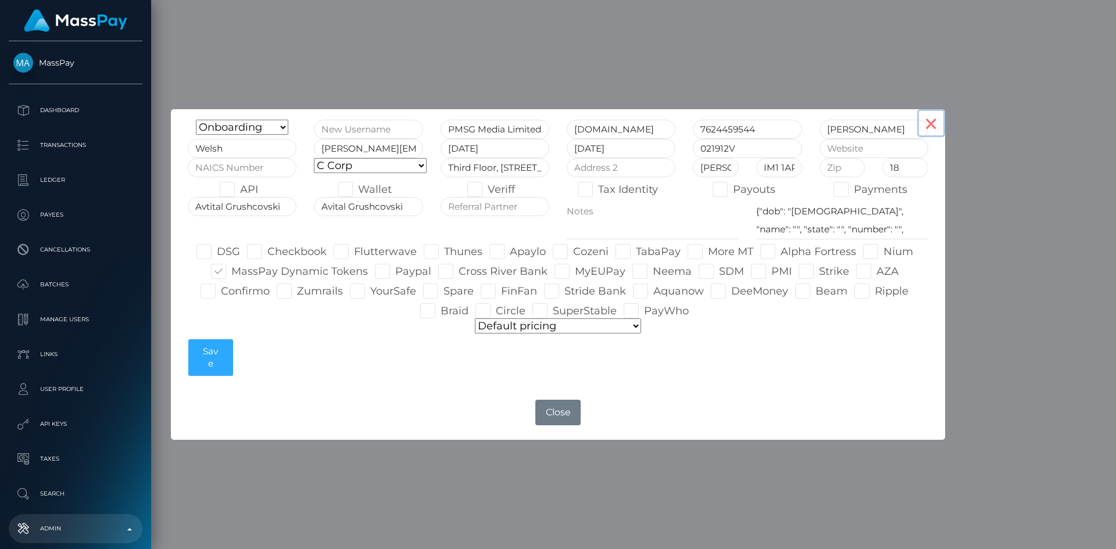
click at [937, 124] on button "×" at bounding box center [931, 123] width 28 height 28
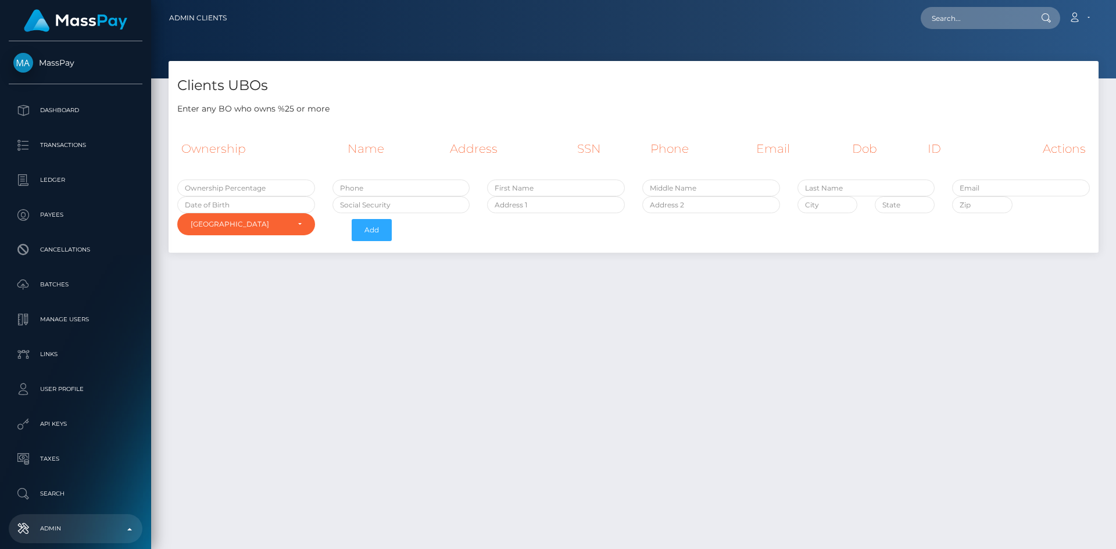
select select "223"
paste input "[PERSON_NAME]"
type input "[PERSON_NAME]"
click at [285, 177] on div "Ownership Name Address SSN Phone Email Dob ID Actions" at bounding box center [633, 156] width 912 height 46
click at [285, 184] on input "text" at bounding box center [246, 188] width 138 height 17
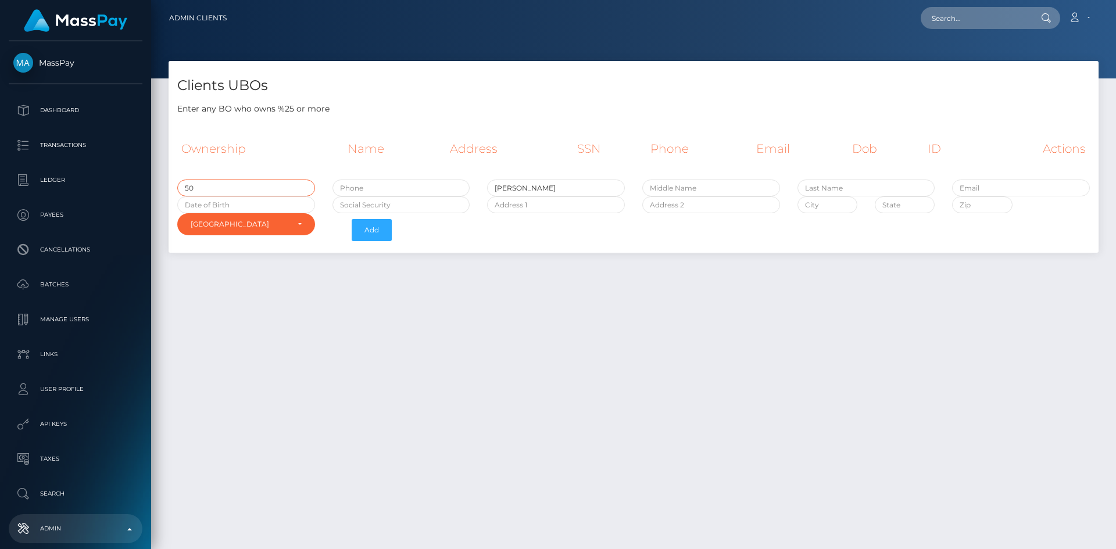
type input "50"
click at [492, 382] on div "Clients UBOs Enter any BO who owns %25 or more Ownership Name Address SSN Phone…" at bounding box center [633, 300] width 965 height 478
paste input "[PERSON_NAME]"
type input "[PERSON_NAME]"
click at [286, 204] on input "[DATE]" at bounding box center [246, 204] width 138 height 17
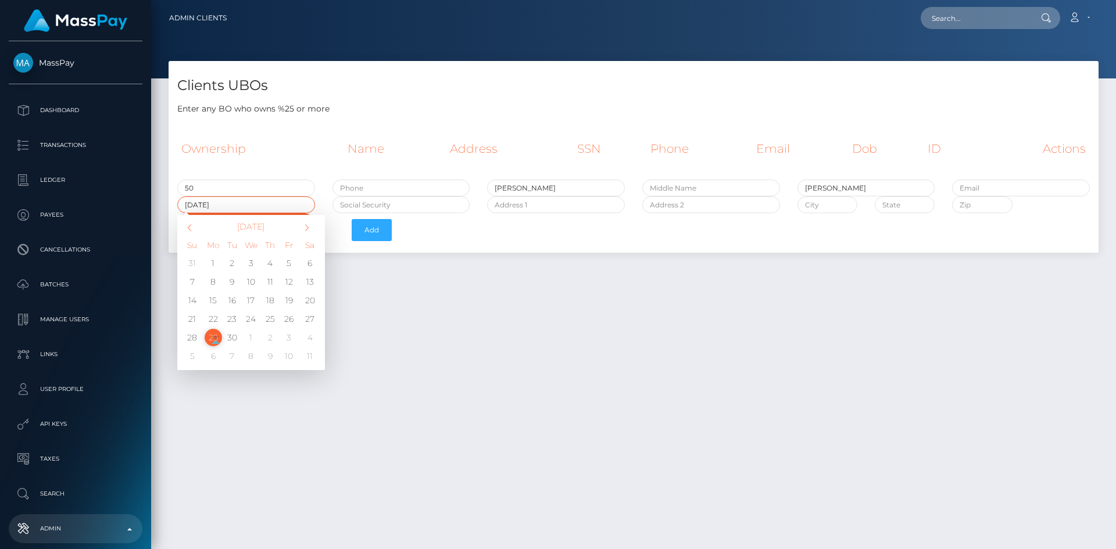
click at [202, 207] on input "[DATE]" at bounding box center [246, 204] width 138 height 17
click at [211, 205] on input "[DATE]" at bounding box center [246, 204] width 138 height 17
click at [233, 203] on input "[DATE]" at bounding box center [246, 204] width 138 height 17
type input "[DATE]"
click at [643, 427] on div "Clients UBOs Enter any BO who owns %25 or more Ownership Name Address SSN Phone…" at bounding box center [633, 300] width 965 height 478
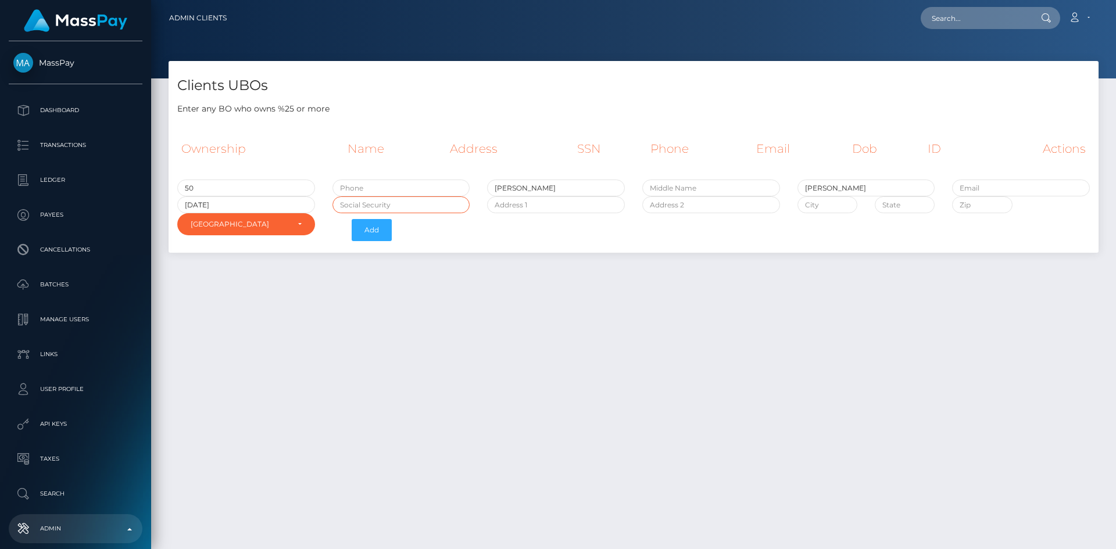
paste input "C4X0VFC9X"
type input "C4X0VFC9X"
paste input "Address: [STREET_ADDRESS] (from submitted utility statement)"
drag, startPoint x: 525, startPoint y: 205, endPoint x: 464, endPoint y: 207, distance: 61.0
click at [464, 207] on div "50 [PERSON_NAME] [DATE] C4X0VFC9X Address: [STREET_ADDRESS] (from submitted uti…" at bounding box center [634, 213] width 930 height 67
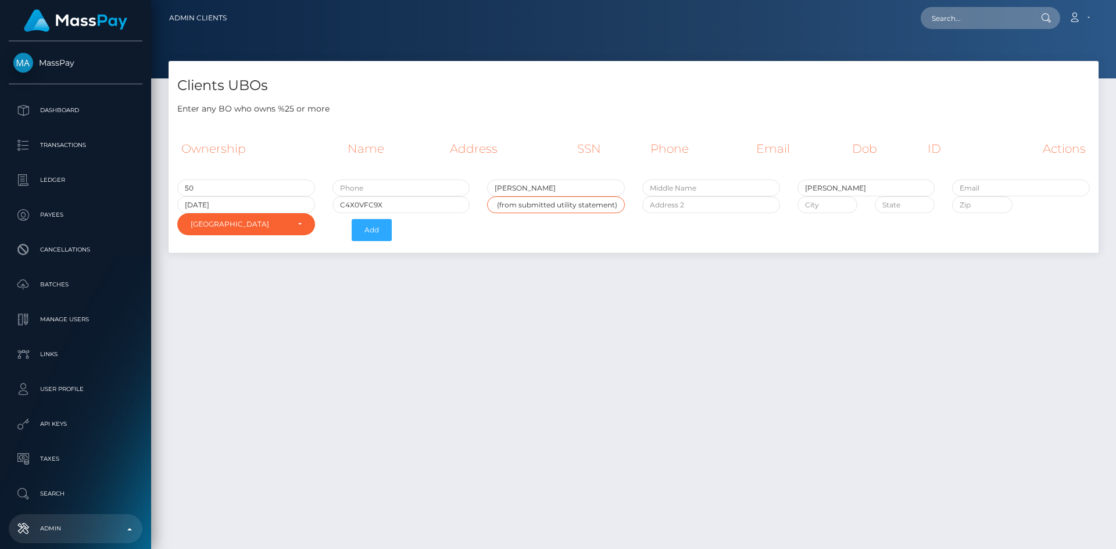
scroll to position [0, 130]
drag, startPoint x: 558, startPoint y: 204, endPoint x: 533, endPoint y: 204, distance: 24.4
click at [533, 204] on input "House [STREET_ADDRESS] (from submitted utility statement)" at bounding box center [556, 204] width 138 height 17
type input "House [STREET_ADDRESS] (from submitted utility statement)"
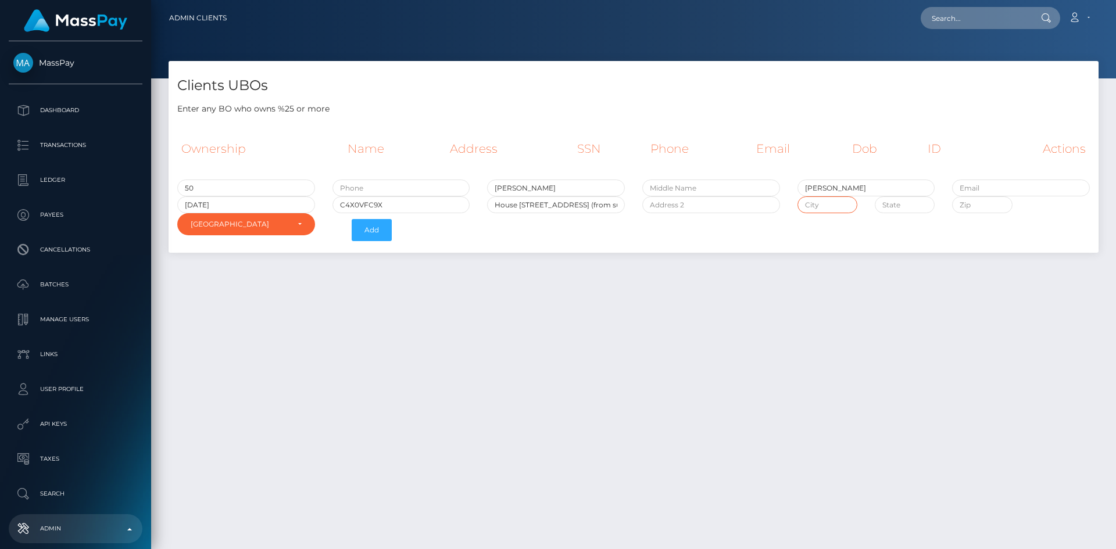
paste input "[GEOGRAPHIC_DATA]"
type input "[GEOGRAPHIC_DATA]"
drag, startPoint x: 505, startPoint y: 205, endPoint x: 756, endPoint y: 222, distance: 251.6
click at [756, 222] on div "50 [PERSON_NAME] [DATE] C4X0VFC9X [STREET_ADDRESS] (from submitted utility stat…" at bounding box center [634, 213] width 930 height 67
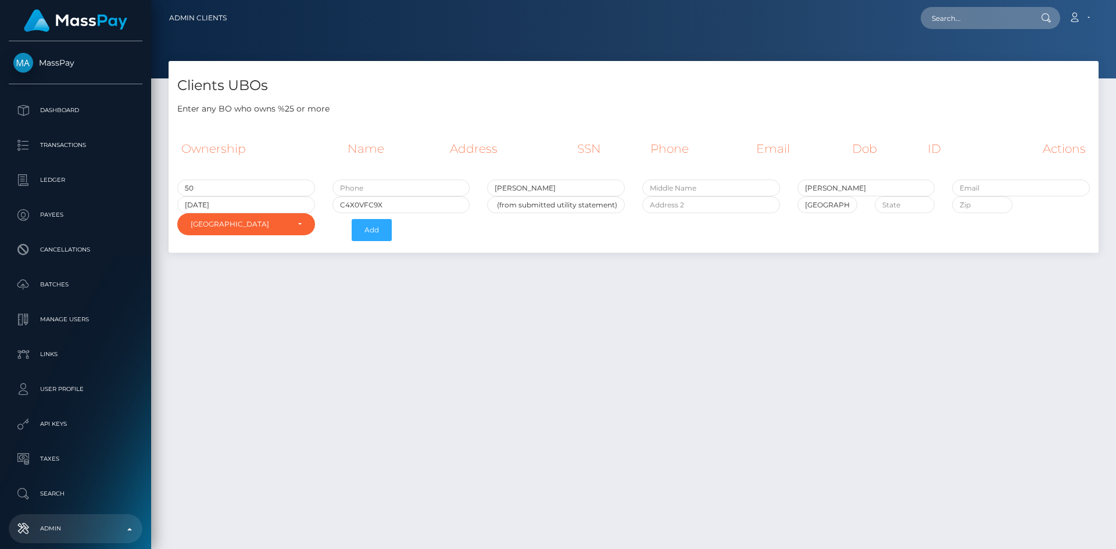
click at [618, 227] on div "50 [PERSON_NAME] [DATE] C4X0VFC9X [STREET_ADDRESS] (from submitted utility stat…" at bounding box center [634, 213] width 930 height 67
click at [608, 201] on input "House [STREET_ADDRESS] (from submitted utility statement)" at bounding box center [556, 204] width 138 height 17
drag, startPoint x: 546, startPoint y: 204, endPoint x: 513, endPoint y: 205, distance: 33.1
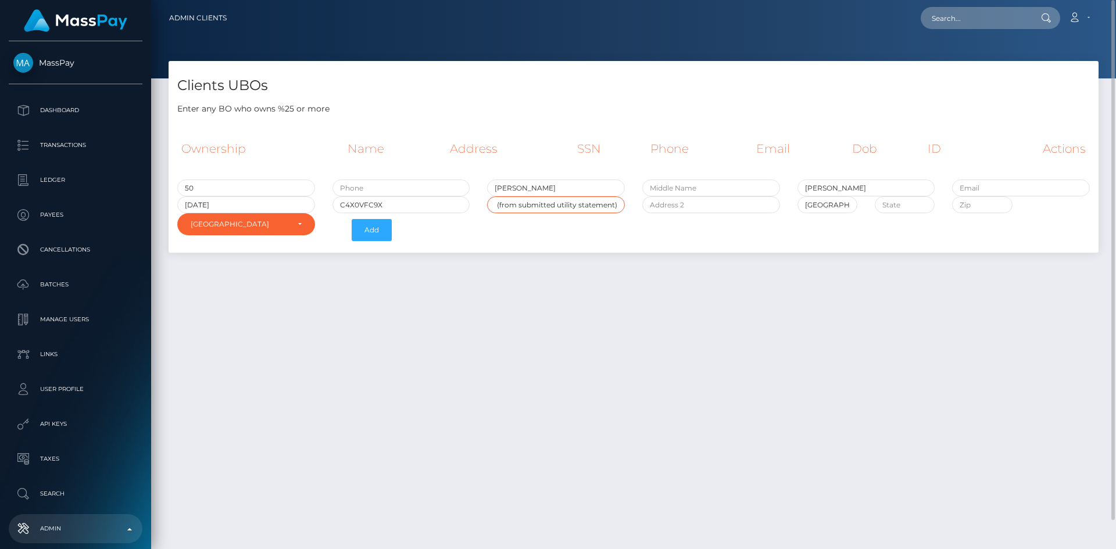
click at [513, 205] on input "House [STREET_ADDRESS] (from submitted utility statement)" at bounding box center [556, 204] width 138 height 17
paste input "GX11 1AA"
type input "GX11 1AA"
paste input "GX11 1AA"
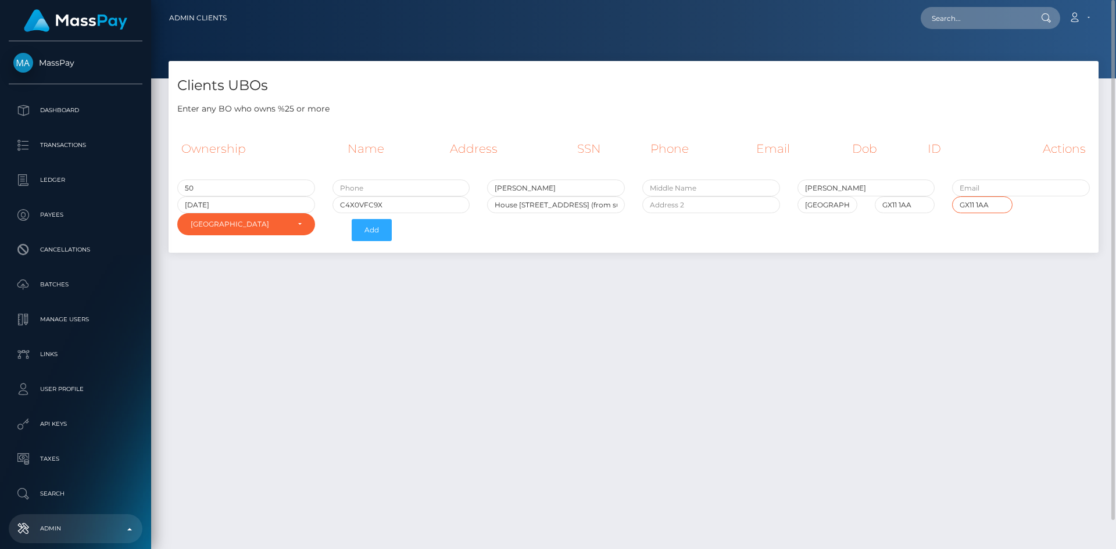
type input "GX11 1AA"
drag, startPoint x: 602, startPoint y: 202, endPoint x: 689, endPoint y: 211, distance: 87.6
click at [689, 211] on div "50 [PERSON_NAME] [DATE] C4X0VFC9X [STREET_ADDRESS] (from submitted utility stat…" at bounding box center [634, 213] width 930 height 67
click at [616, 209] on input "House [STREET_ADDRESS] (from submitted utility statement)" at bounding box center [556, 204] width 138 height 17
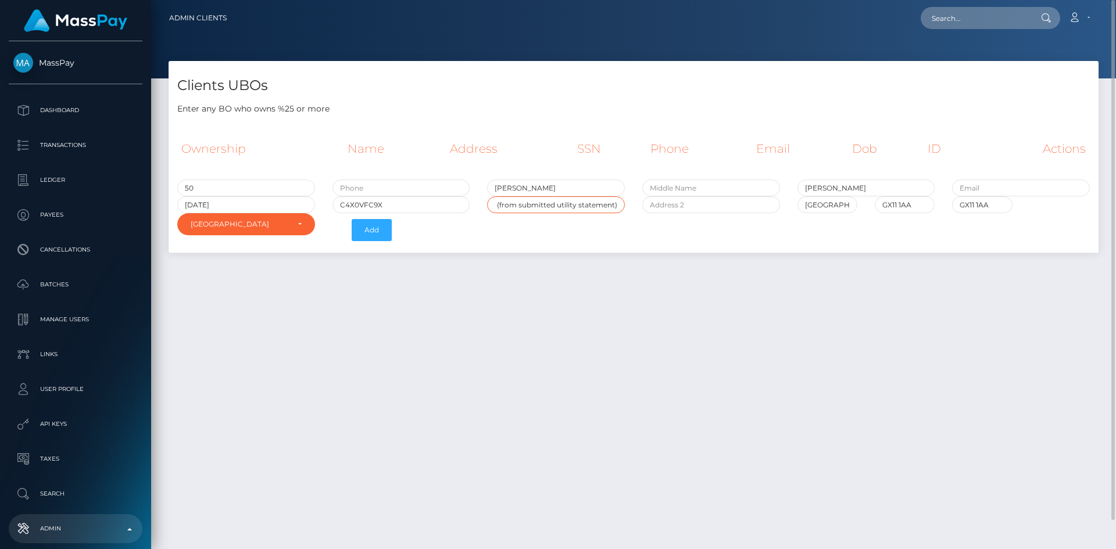
scroll to position [0, 173]
drag, startPoint x: 619, startPoint y: 206, endPoint x: 552, endPoint y: 209, distance: 67.5
click at [552, 209] on input "House [STREET_ADDRESS] (from submitted utility statement)" at bounding box center [556, 204] width 138 height 17
type input "House [STREET_ADDRESS]"
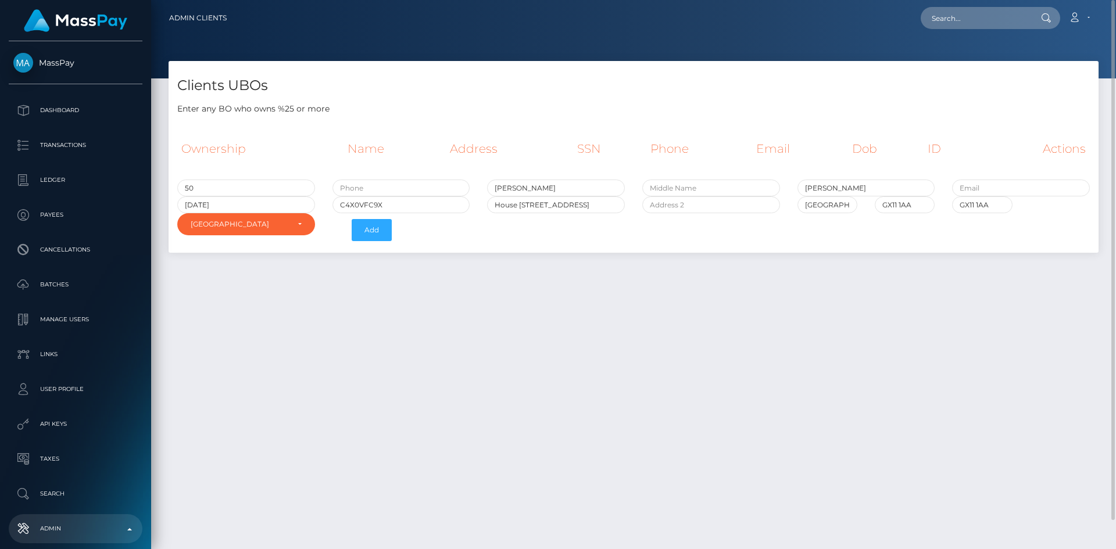
click at [741, 293] on div "Clients UBOs Enter any BO who owns %25 or more Ownership Name Address SSN Phone…" at bounding box center [633, 300] width 965 height 478
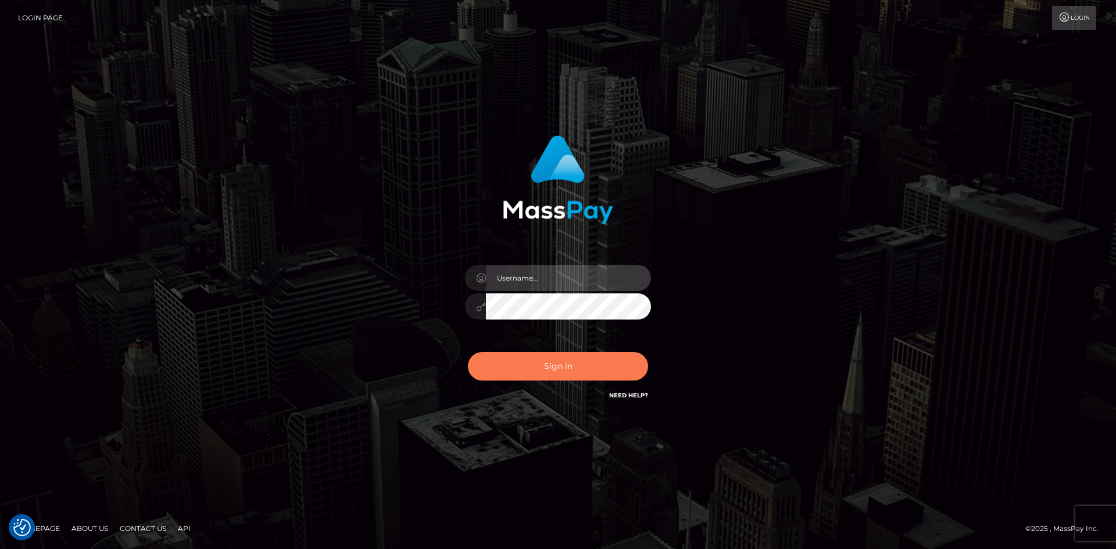
type input "tinan"
click at [580, 375] on button "Sign in" at bounding box center [558, 366] width 180 height 28
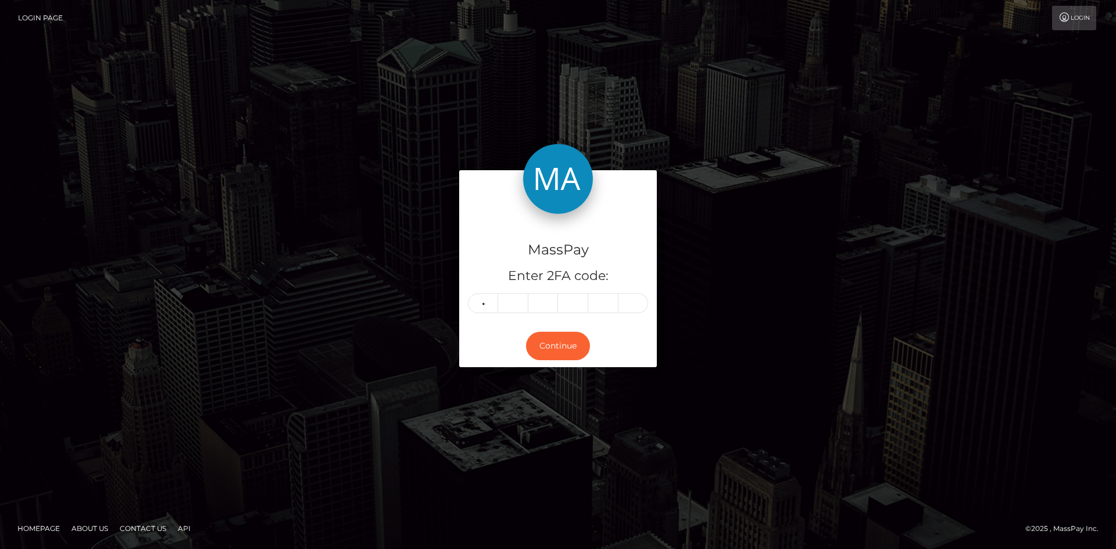
type input "3"
type input "2"
type input "7"
type input "5"
type input "9"
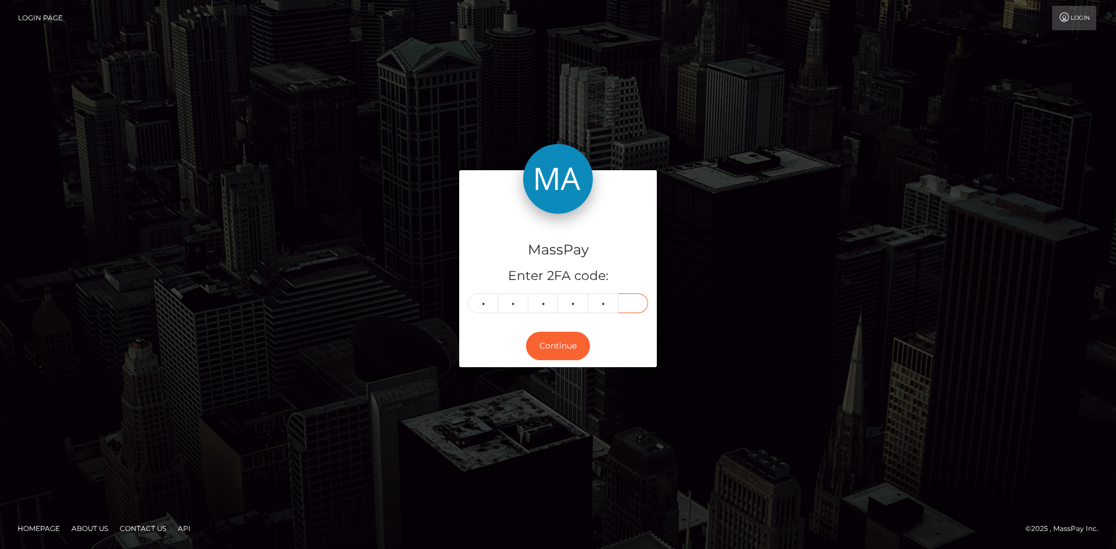
type input "5"
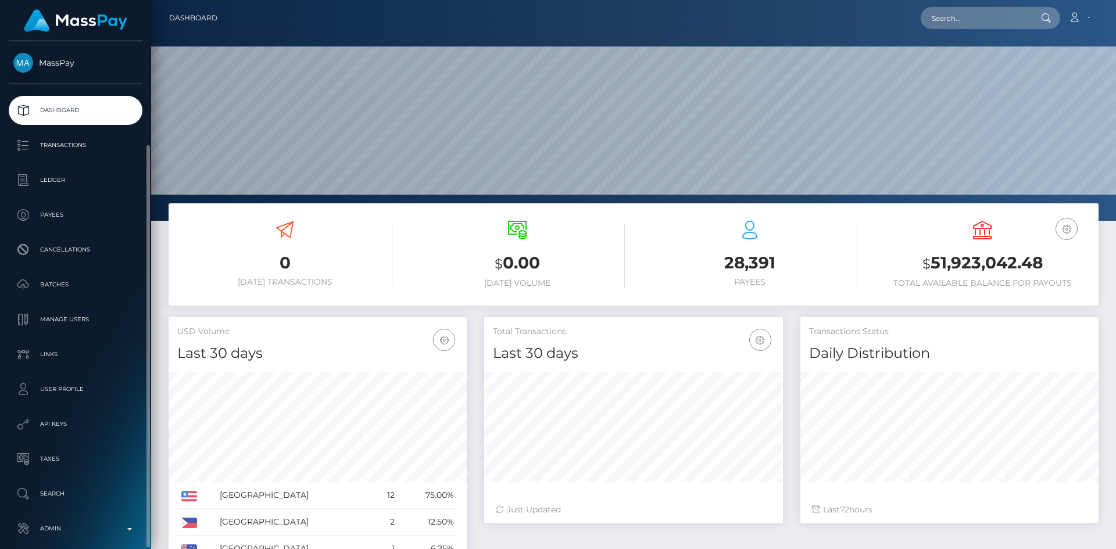
scroll to position [206, 299]
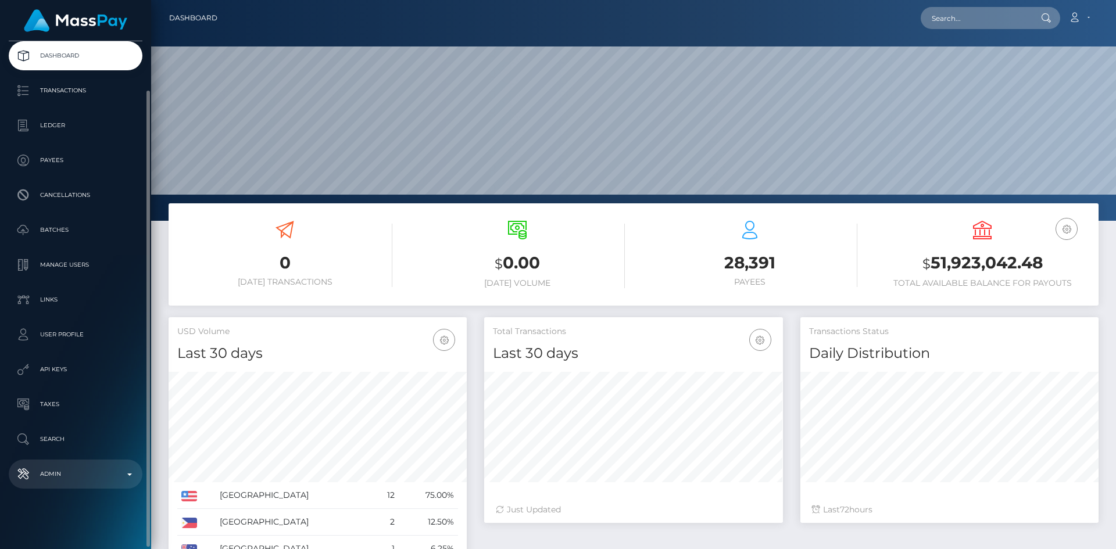
click at [63, 466] on p "Admin" at bounding box center [75, 473] width 124 height 17
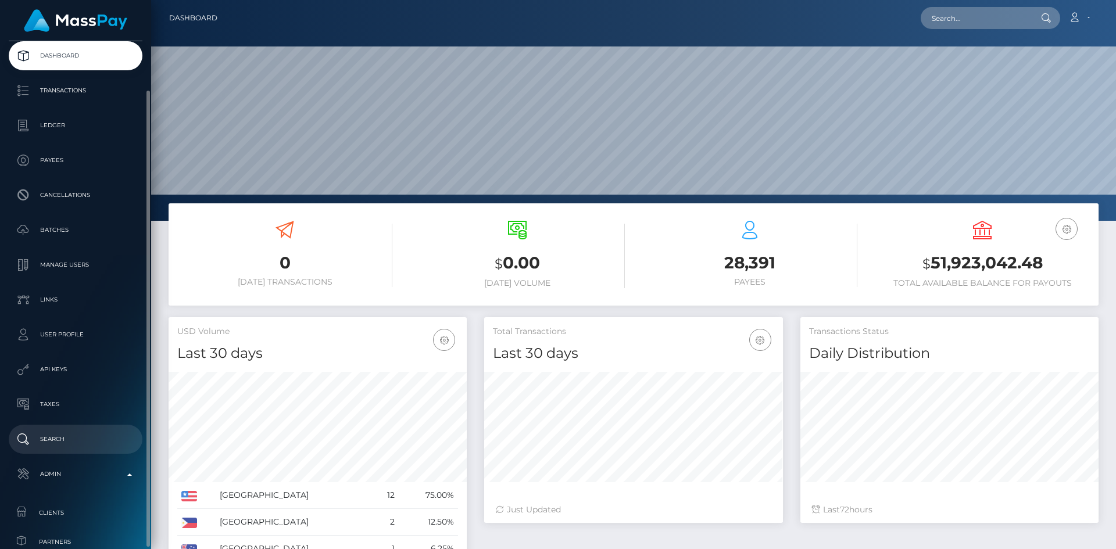
scroll to position [324, 0]
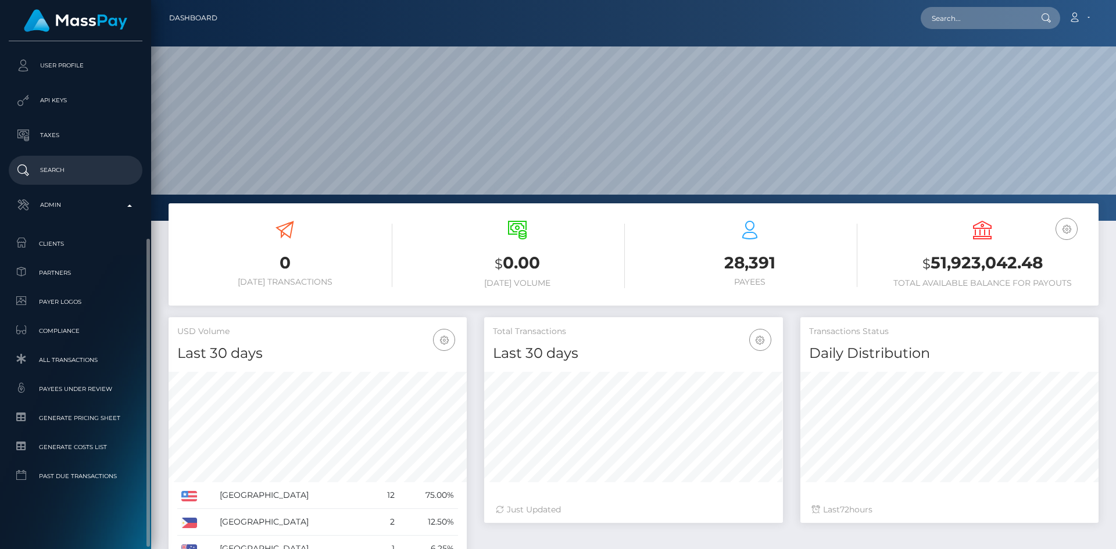
click at [71, 166] on p "Search" at bounding box center [75, 170] width 124 height 17
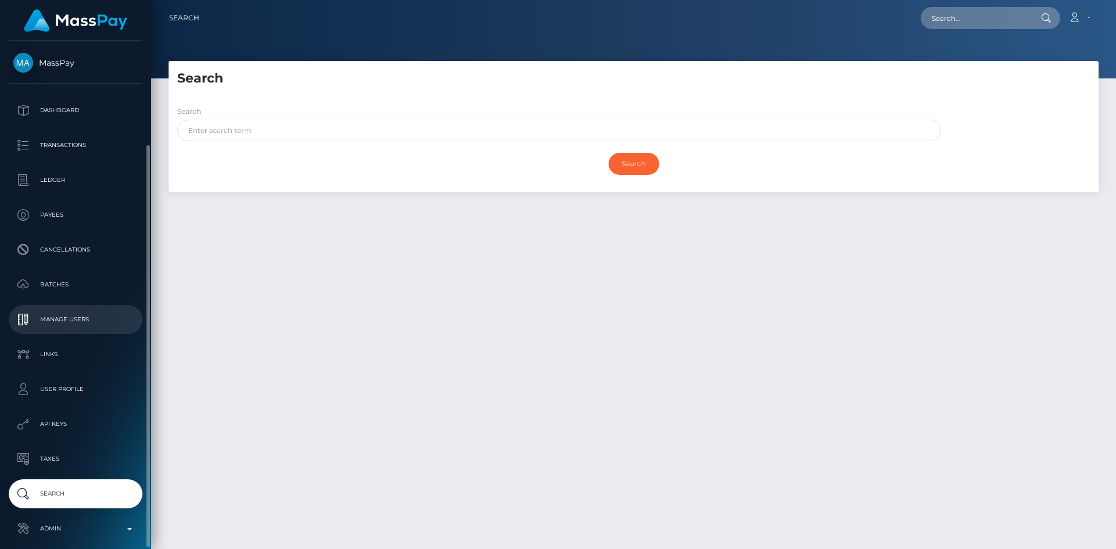
scroll to position [55, 0]
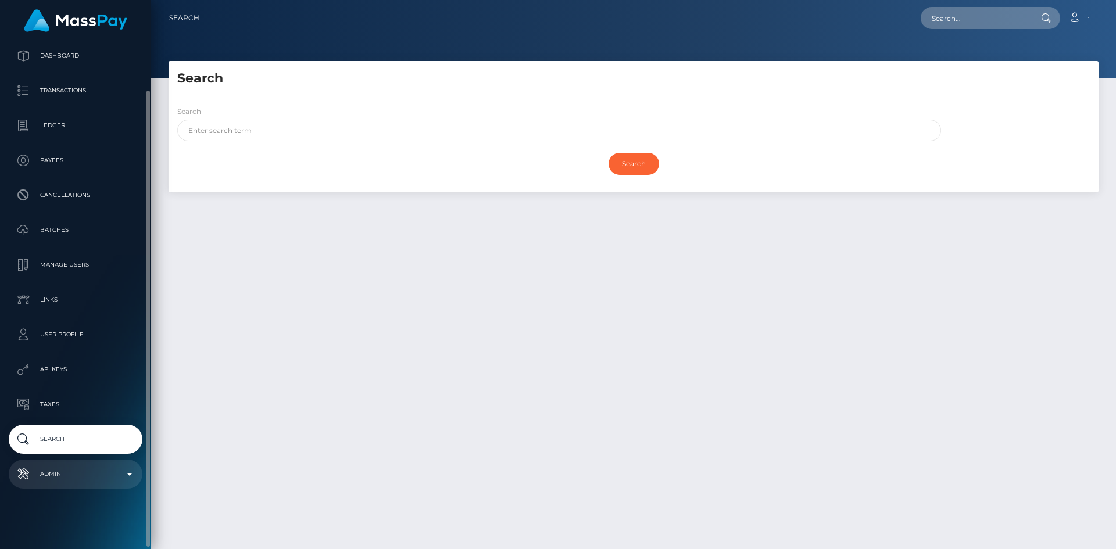
click at [74, 463] on link "Admin" at bounding box center [76, 474] width 134 height 29
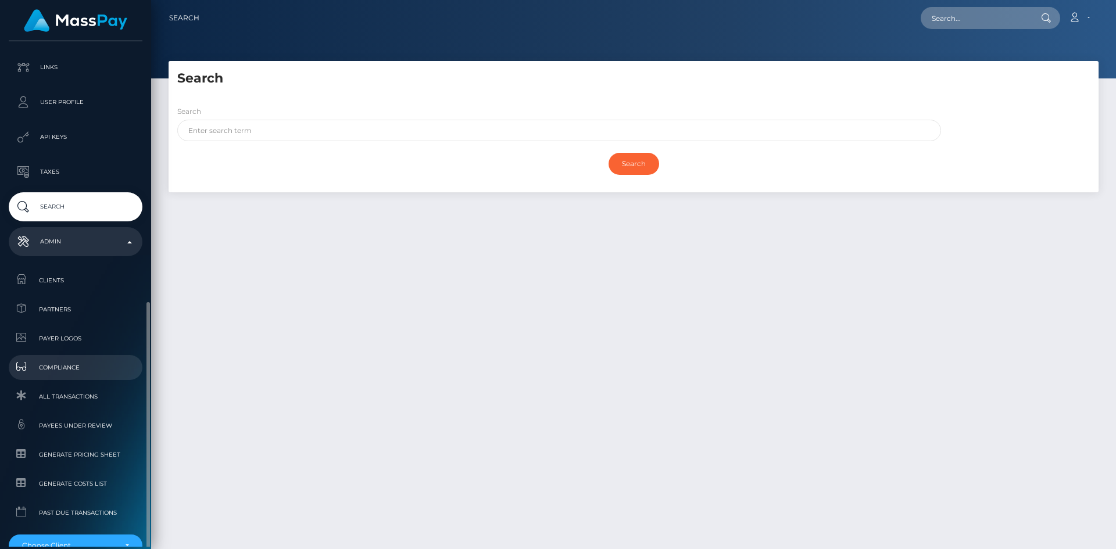
scroll to position [345, 0]
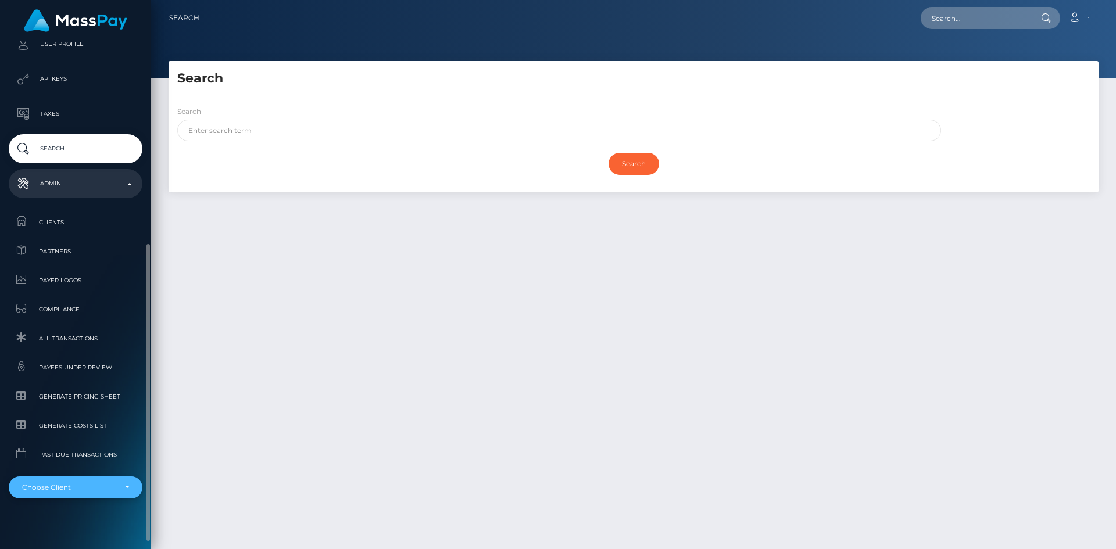
click at [77, 490] on div "Choose Client" at bounding box center [69, 487] width 94 height 9
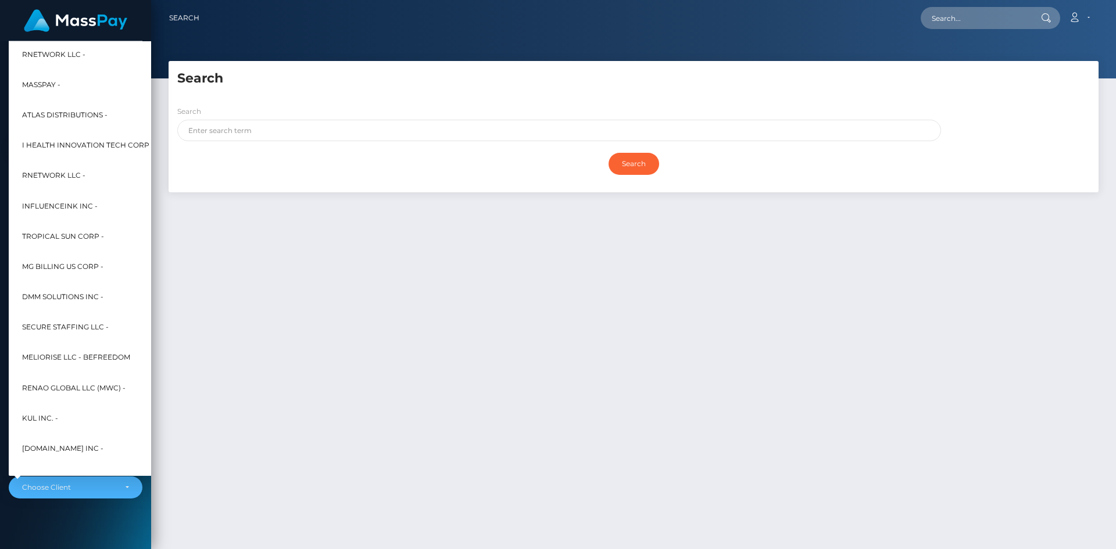
click at [223, 425] on div "Search Search Search Payouts - Payee Name" at bounding box center [633, 300] width 965 height 478
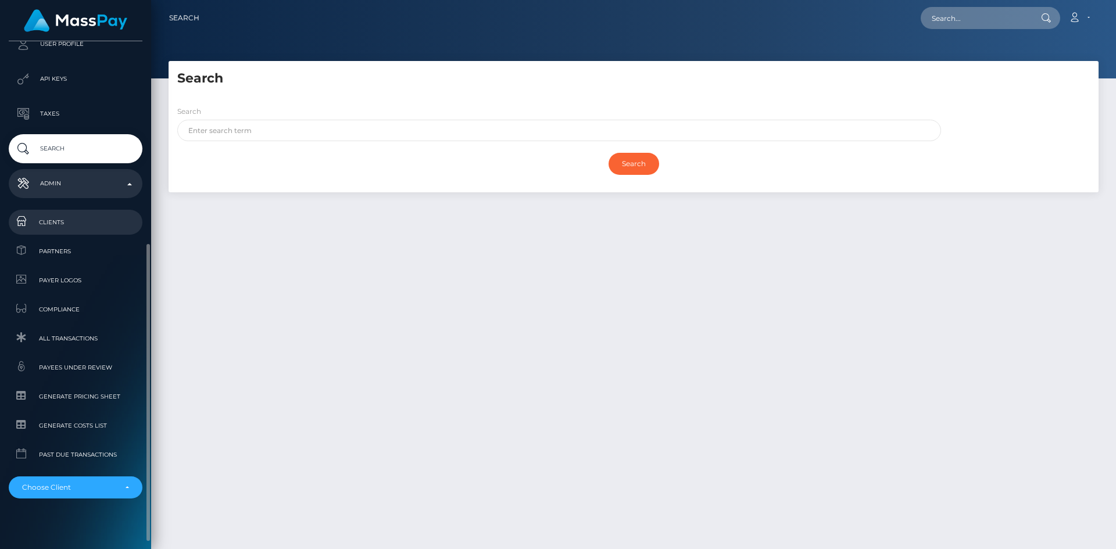
click at [89, 214] on link "Clients" at bounding box center [76, 222] width 134 height 25
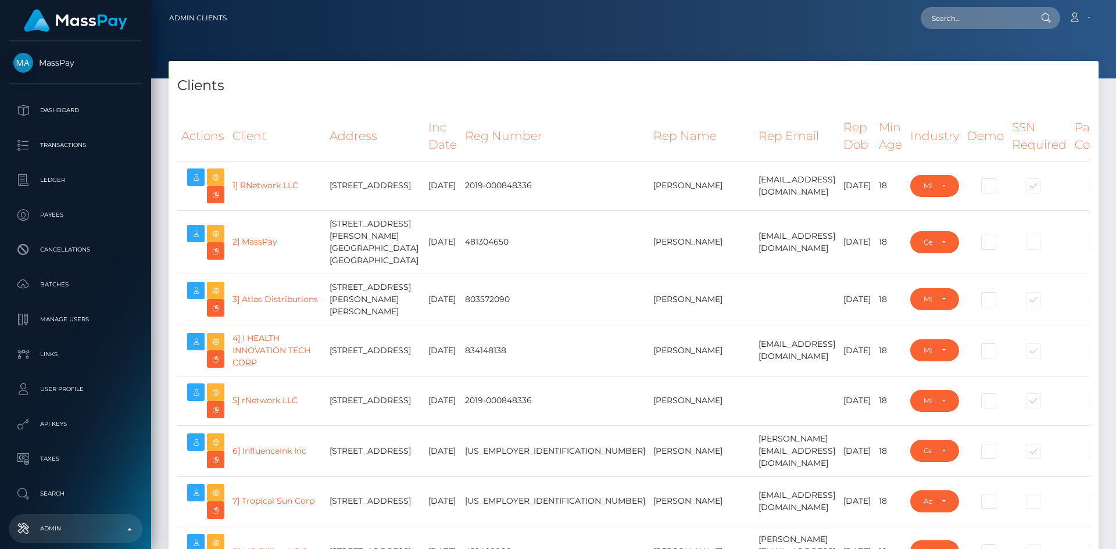
select select "223"
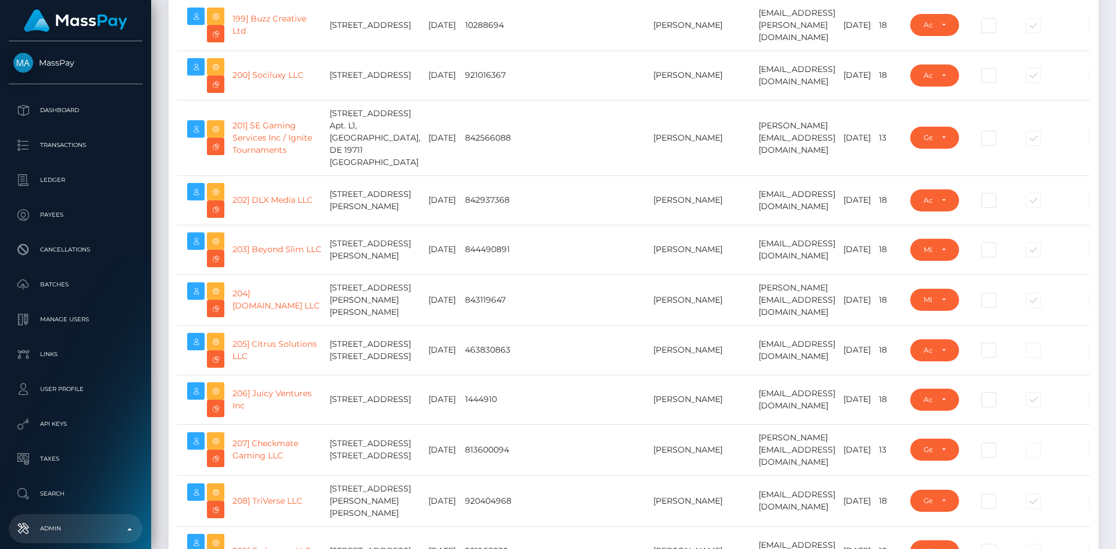
scroll to position [19874, 0]
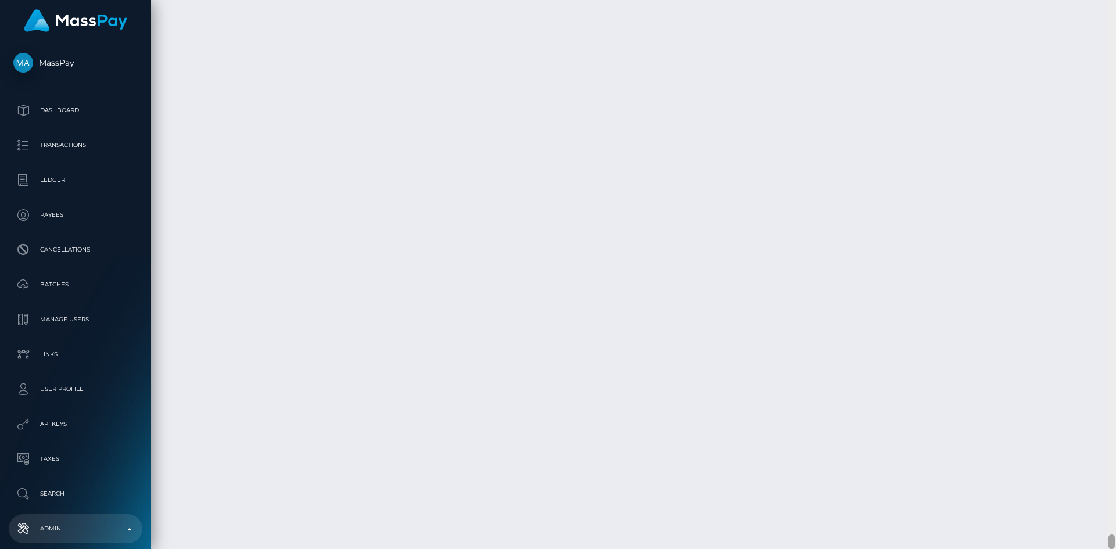
drag, startPoint x: 1109, startPoint y: 24, endPoint x: 1016, endPoint y: 576, distance: 560.5
click at [1016, 549] on html "MassPay Dashboard Transactions Ledger Payees Cancellations Links" at bounding box center [558, 274] width 1116 height 549
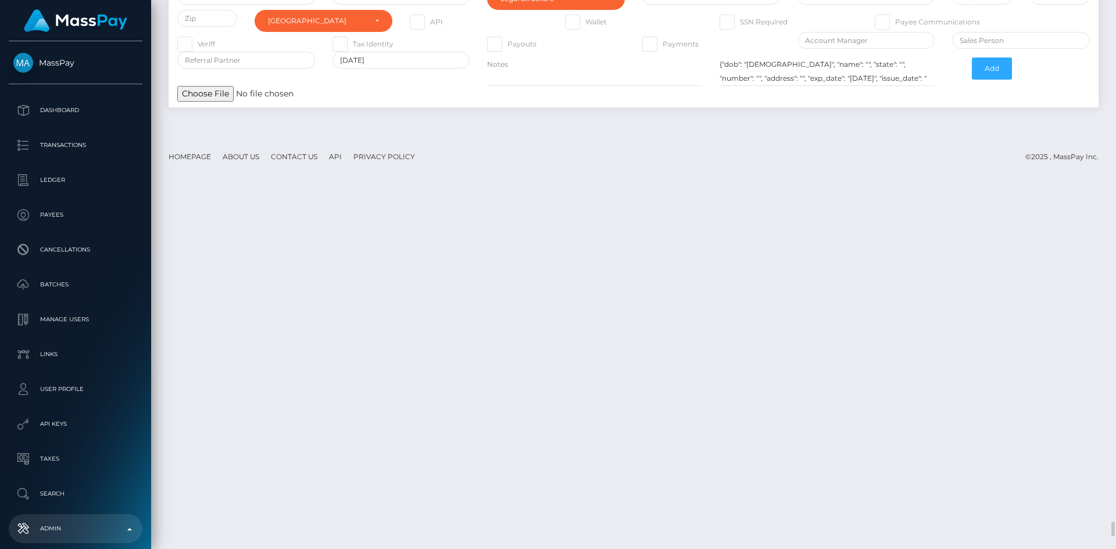
scroll to position [19410, 0]
